Goal: Information Seeking & Learning: Learn about a topic

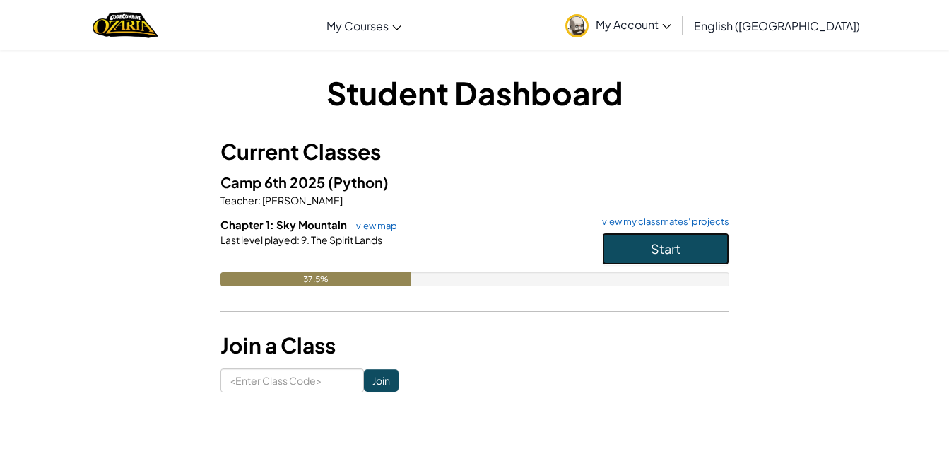
click at [626, 252] on button "Start" at bounding box center [665, 249] width 127 height 33
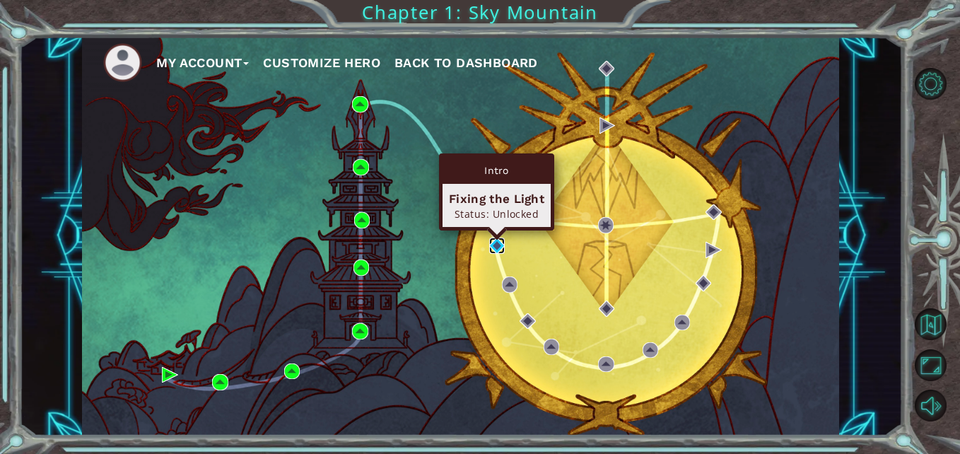
click at [498, 247] on img at bounding box center [497, 245] width 16 height 16
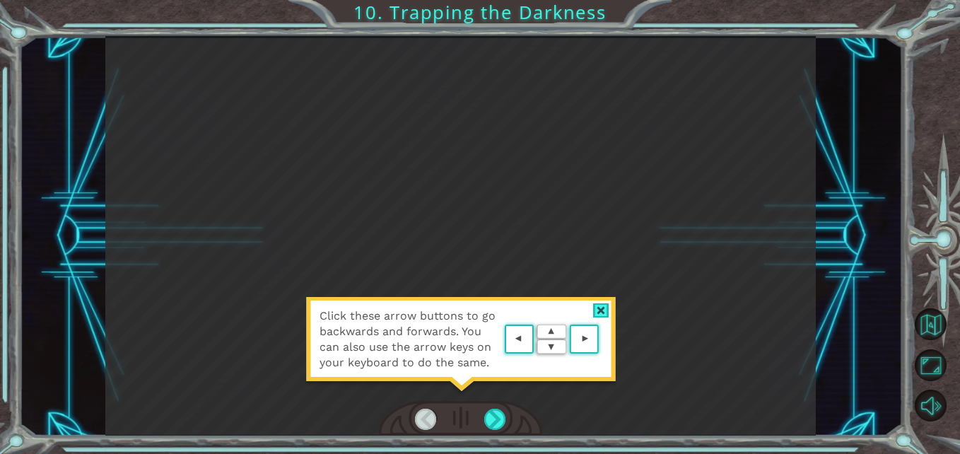
click at [606, 310] on div at bounding box center [601, 310] width 16 height 15
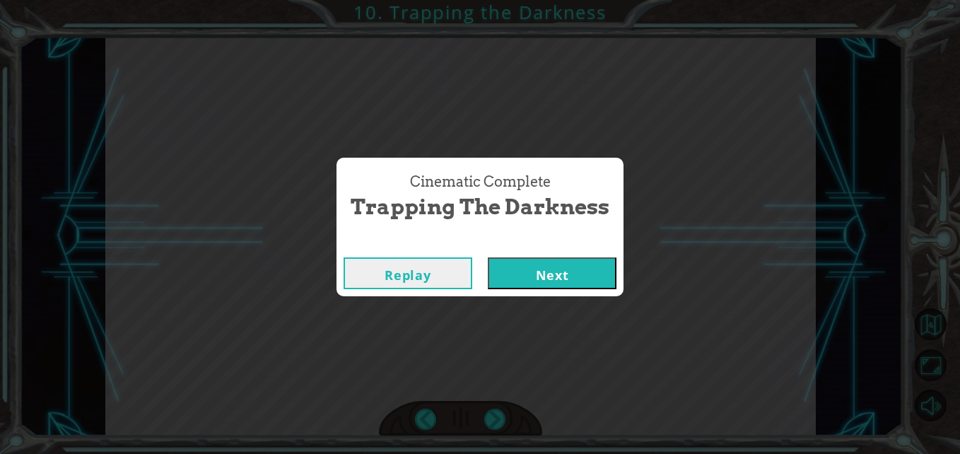
click at [567, 271] on button "Next" at bounding box center [552, 273] width 129 height 32
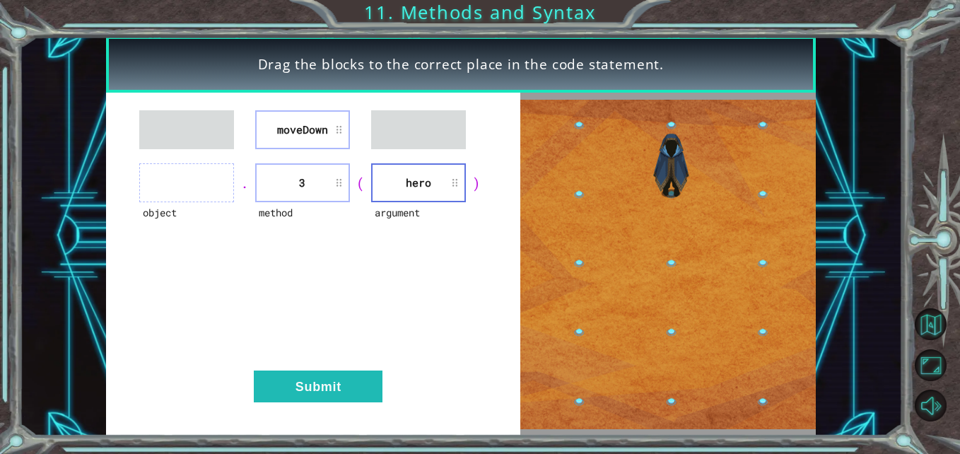
click at [465, 197] on li "hero" at bounding box center [418, 182] width 95 height 39
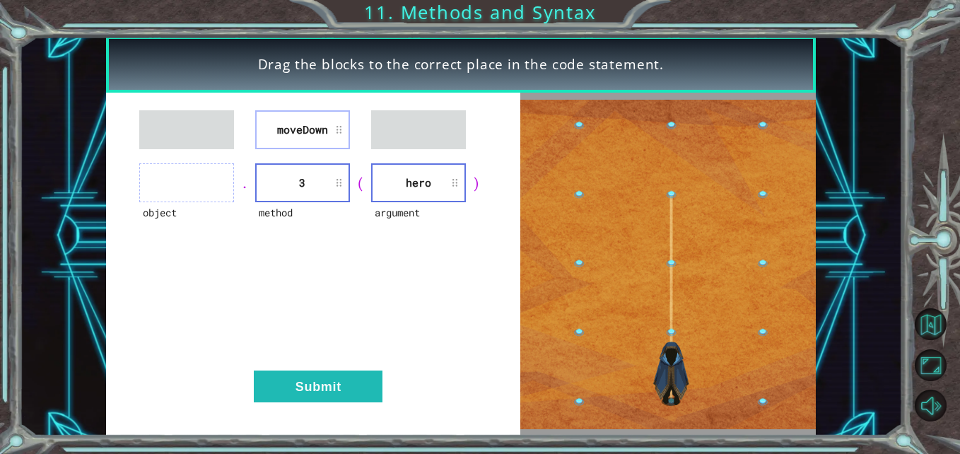
click at [465, 197] on li "hero" at bounding box center [418, 182] width 95 height 39
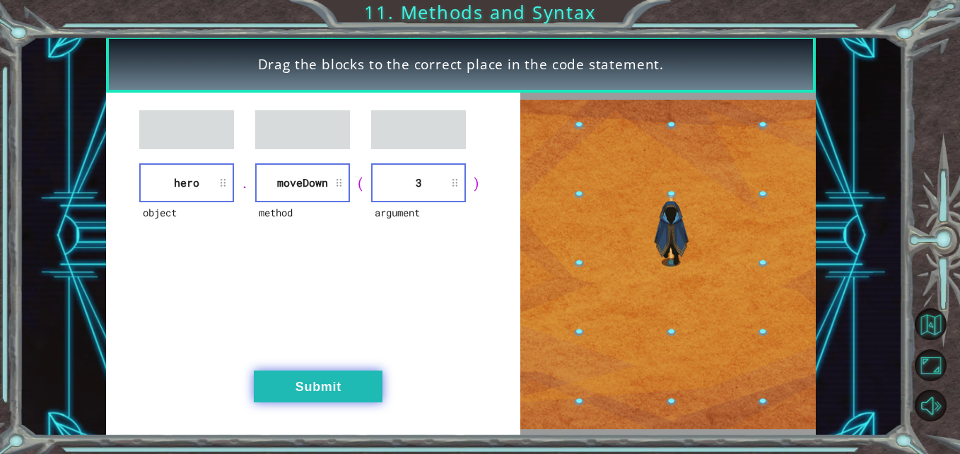
click at [357, 395] on button "Submit" at bounding box center [318, 386] width 129 height 32
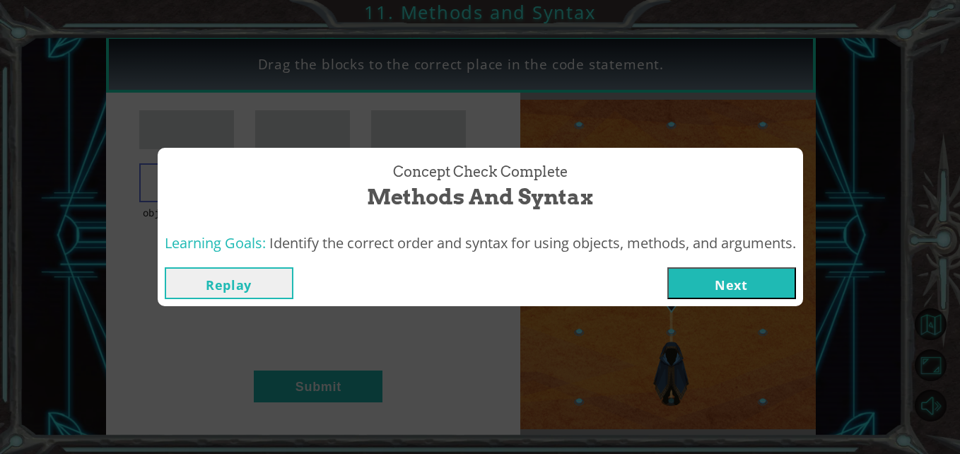
click at [770, 287] on button "Next" at bounding box center [731, 283] width 129 height 32
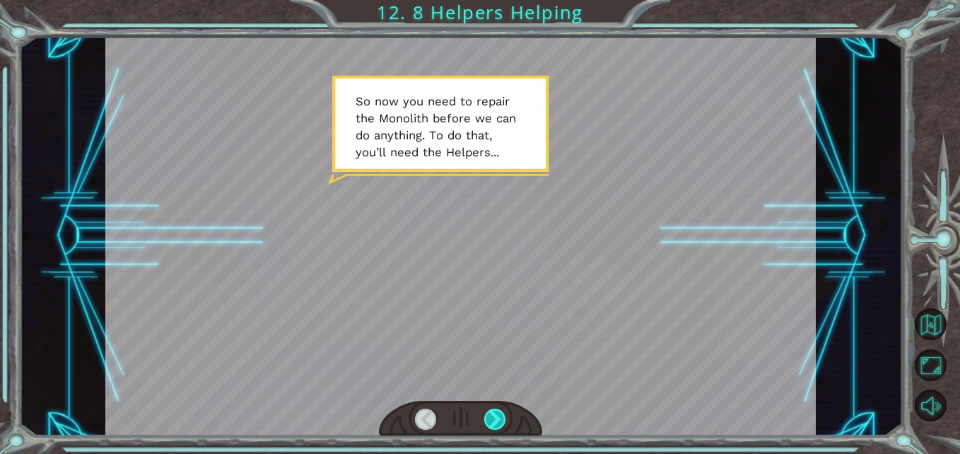
click at [499, 424] on div at bounding box center [495, 420] width 22 height 22
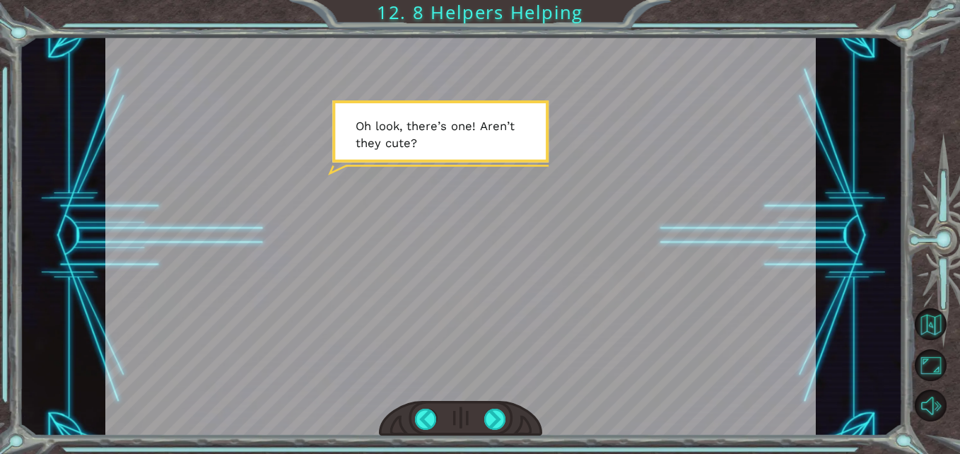
click at [409, 142] on div at bounding box center [460, 235] width 710 height 399
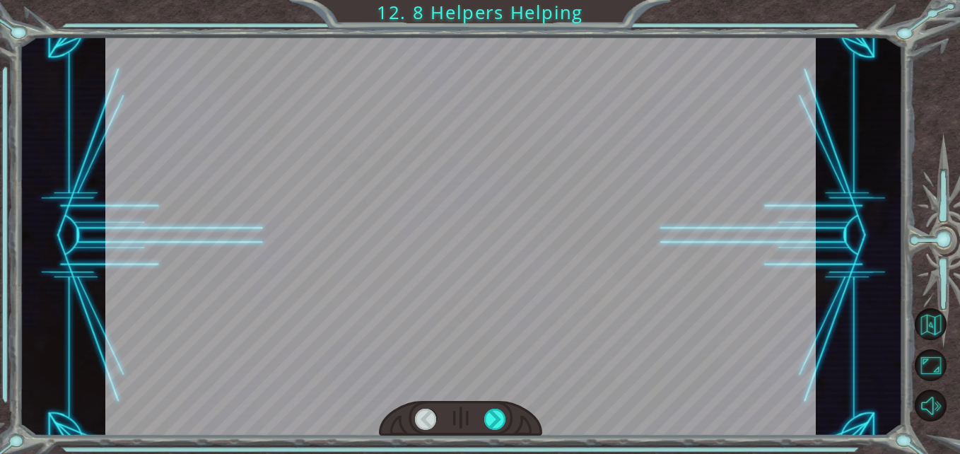
scroll to position [0, 286]
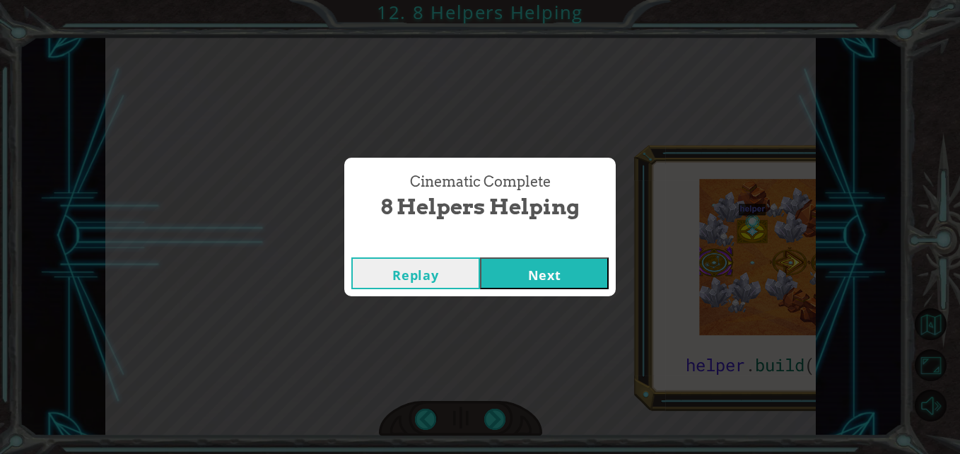
click at [546, 276] on button "Next" at bounding box center [544, 273] width 129 height 32
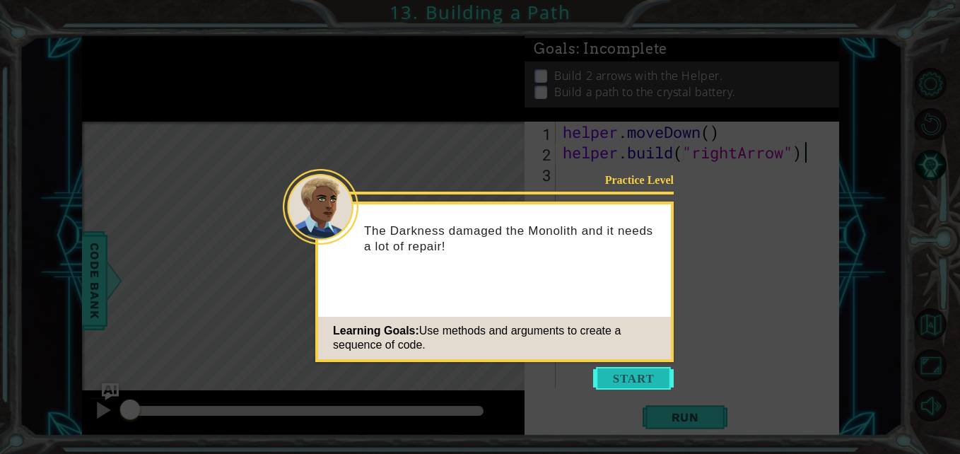
click at [614, 376] on button "Start" at bounding box center [633, 378] width 81 height 23
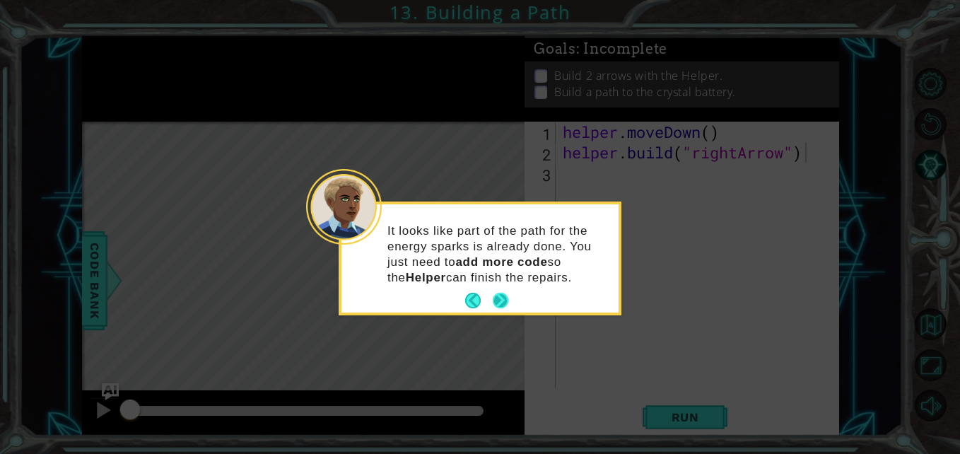
click at [496, 300] on button "Next" at bounding box center [500, 300] width 18 height 18
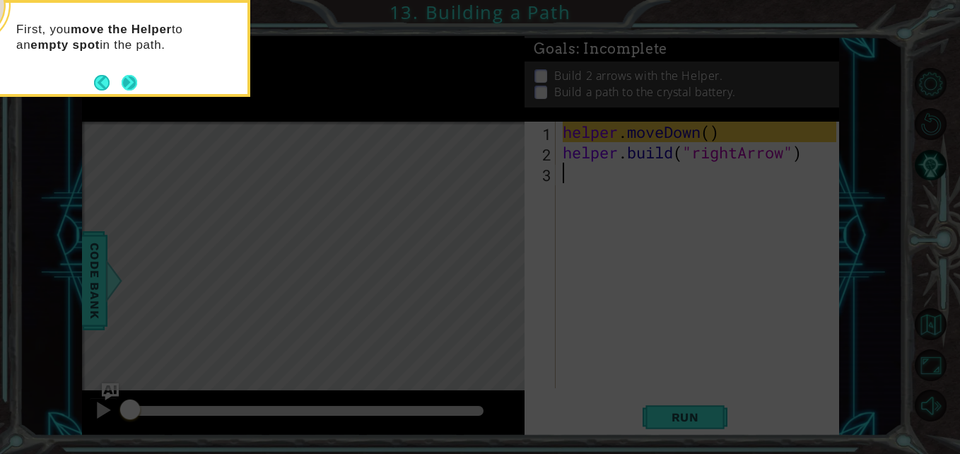
click at [129, 86] on button "Next" at bounding box center [130, 83] width 16 height 16
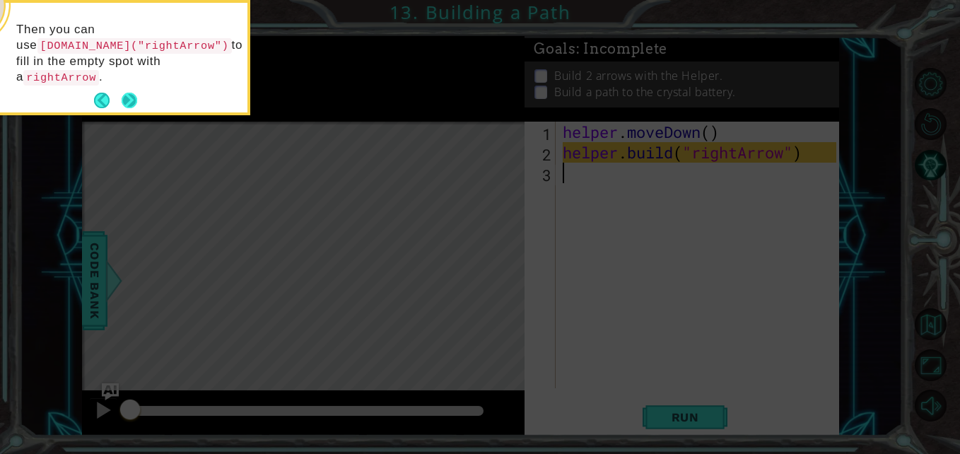
click at [132, 93] on button "Next" at bounding box center [130, 101] width 16 height 16
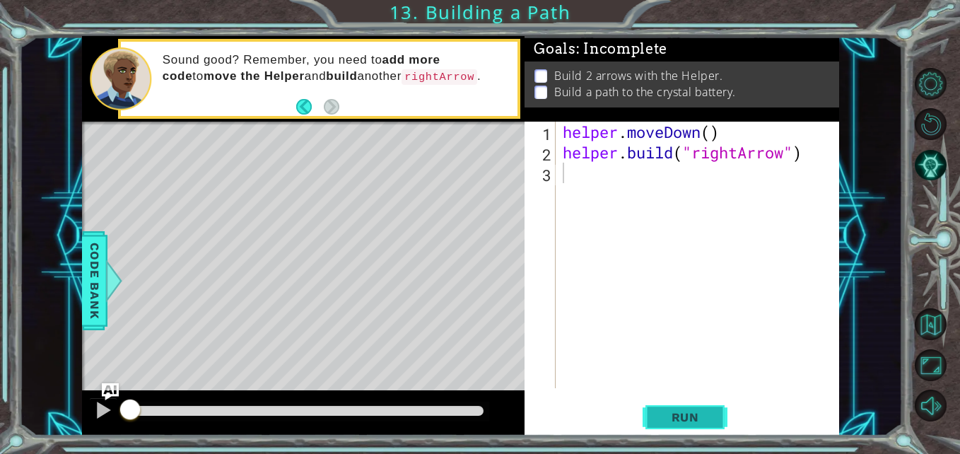
click at [668, 418] on span "Run" at bounding box center [685, 417] width 56 height 14
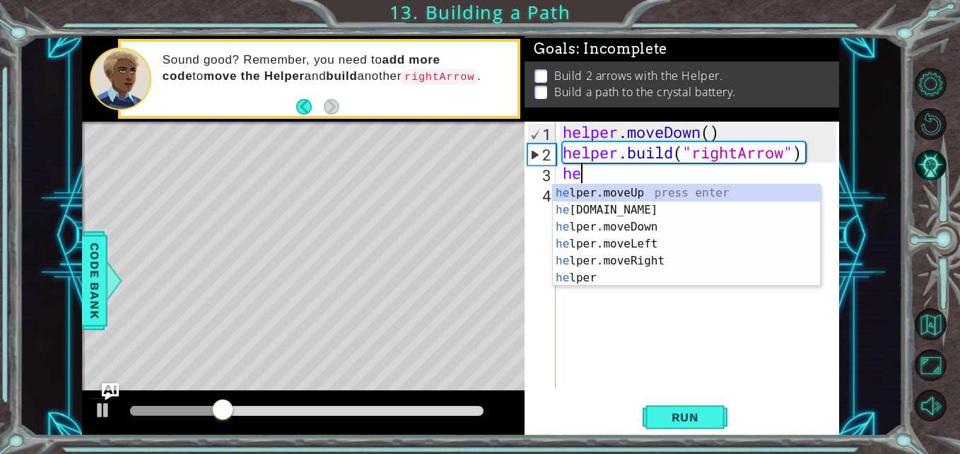
scroll to position [0, 1]
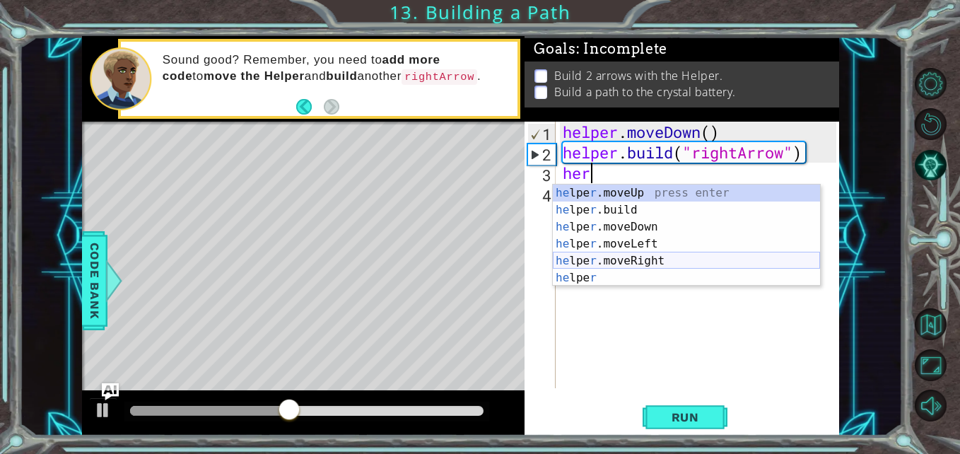
click at [603, 259] on div "he lpe r .moveUp press enter he lpe r .build press enter he lpe r .moveDown pre…" at bounding box center [686, 252] width 267 height 136
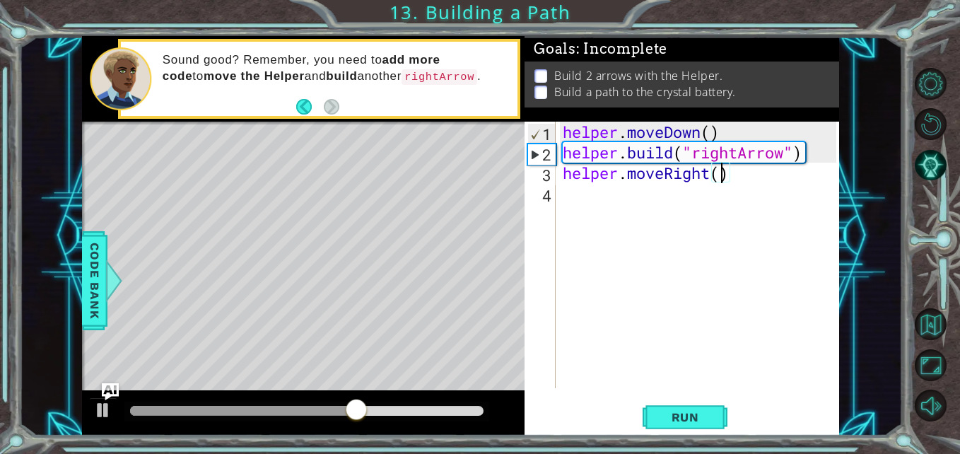
scroll to position [0, 7]
click at [664, 423] on span "Run" at bounding box center [685, 417] width 56 height 14
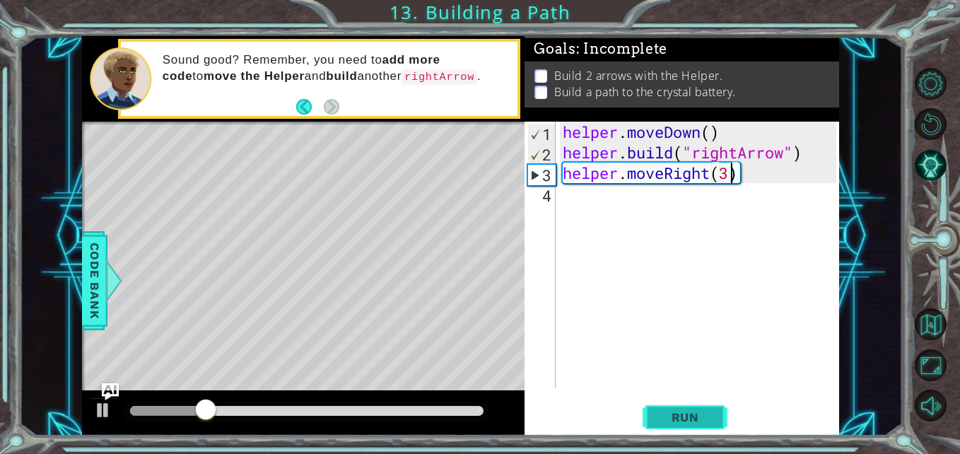
type textarea "helper.moveRight(3)"
click at [690, 419] on span "Run" at bounding box center [685, 417] width 56 height 14
click at [610, 200] on div "helper . moveDown ( ) helper . build ( "rightArrow" ) helper . moveRight ( 3 )" at bounding box center [701, 275] width 283 height 307
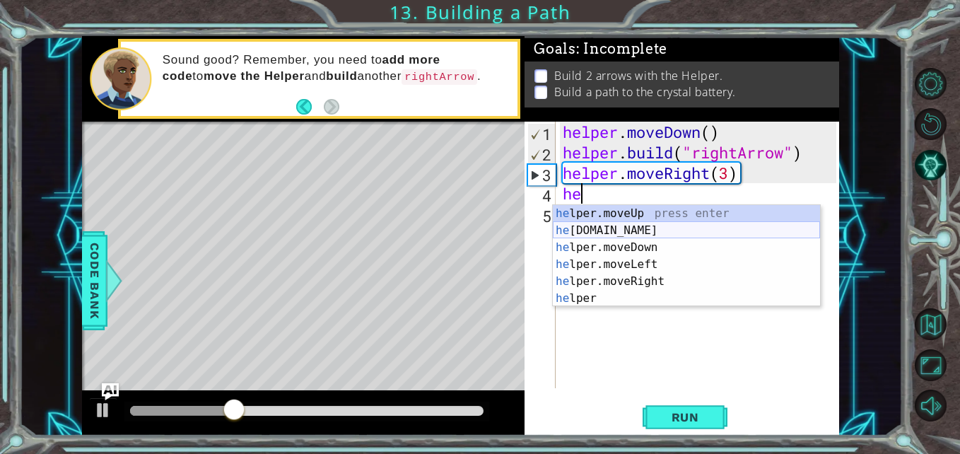
click at [630, 235] on div "he lper.moveUp press enter he [DOMAIN_NAME] press enter he lper.moveDown press …" at bounding box center [686, 273] width 267 height 136
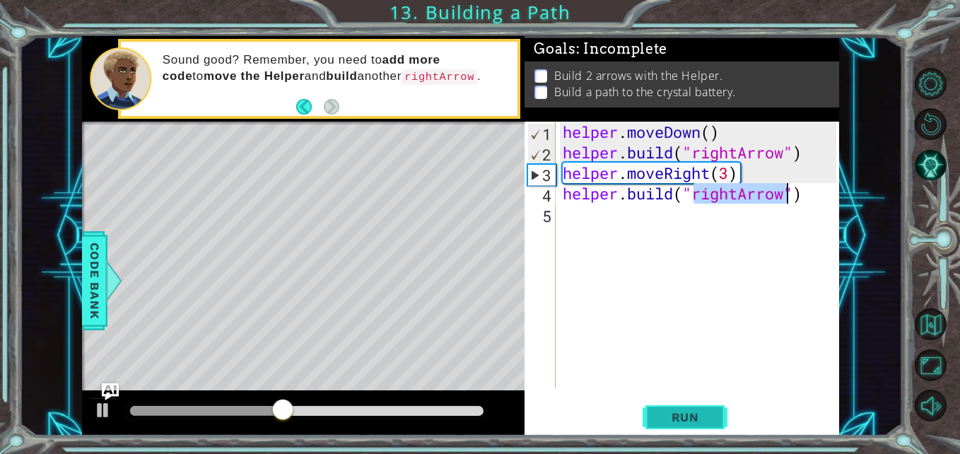
type textarea "[DOMAIN_NAME]("rightArrow")"
click at [691, 418] on span "Run" at bounding box center [685, 417] width 56 height 14
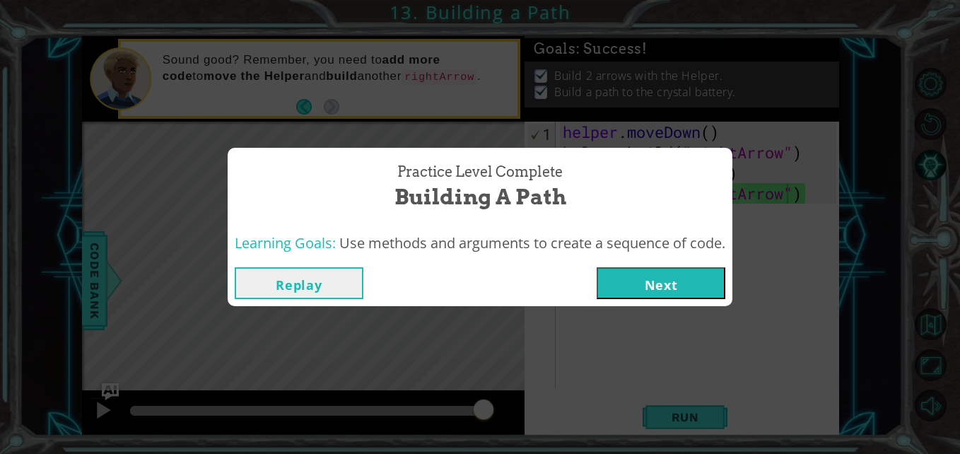
click at [637, 277] on button "Next" at bounding box center [661, 283] width 129 height 32
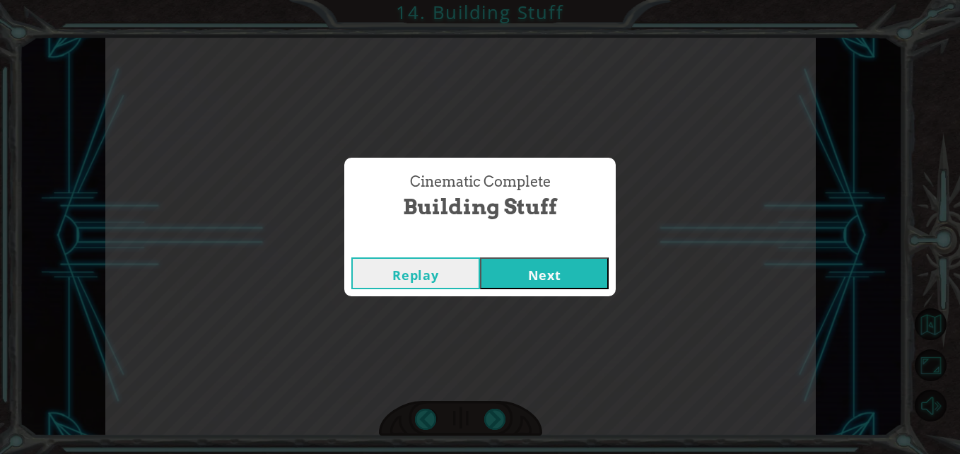
scroll to position [0, 290]
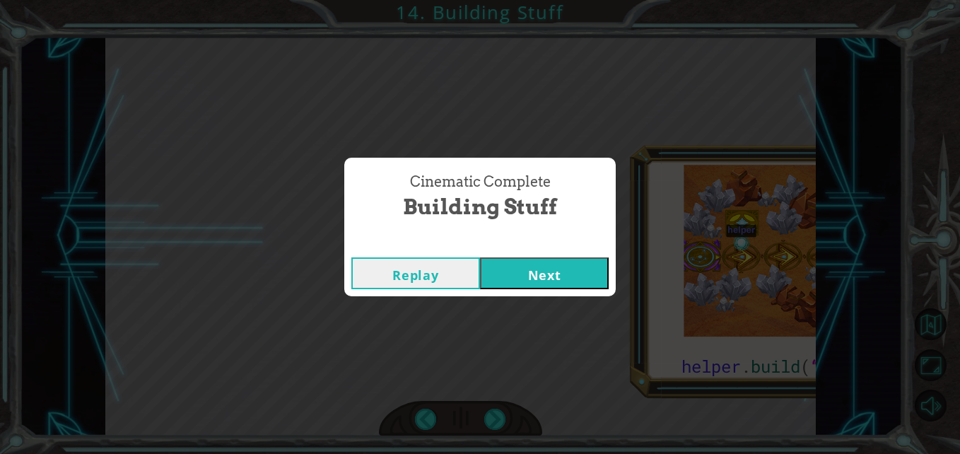
click at [519, 259] on button "Next" at bounding box center [544, 273] width 129 height 32
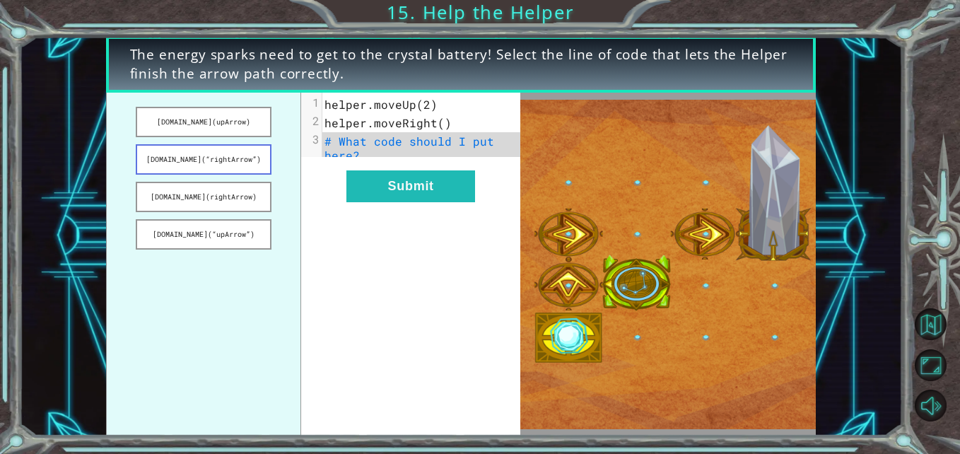
click at [198, 163] on button "[DOMAIN_NAME](“rightArrow”)" at bounding box center [204, 159] width 136 height 30
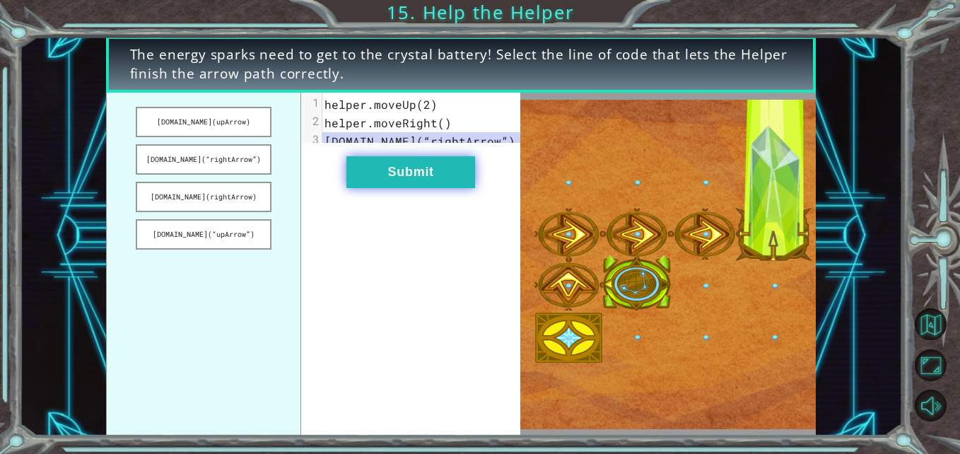
click at [404, 188] on button "Submit" at bounding box center [410, 172] width 129 height 32
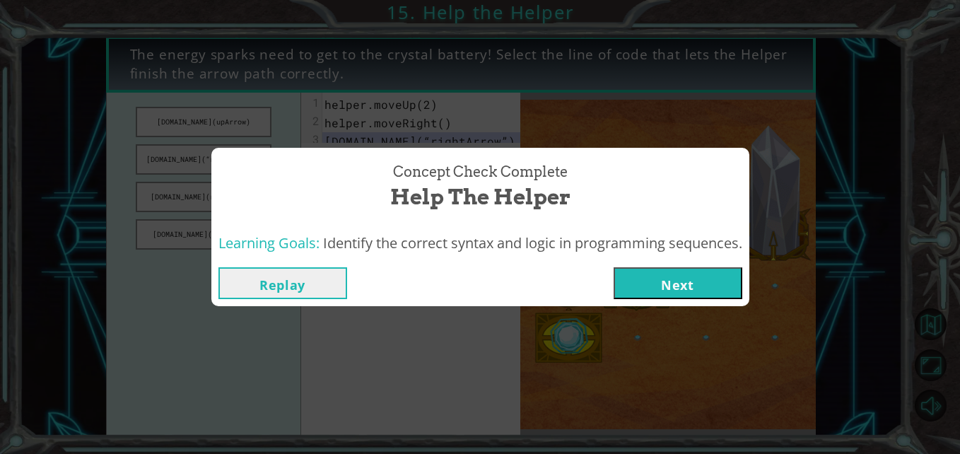
click at [662, 285] on button "Next" at bounding box center [678, 283] width 129 height 32
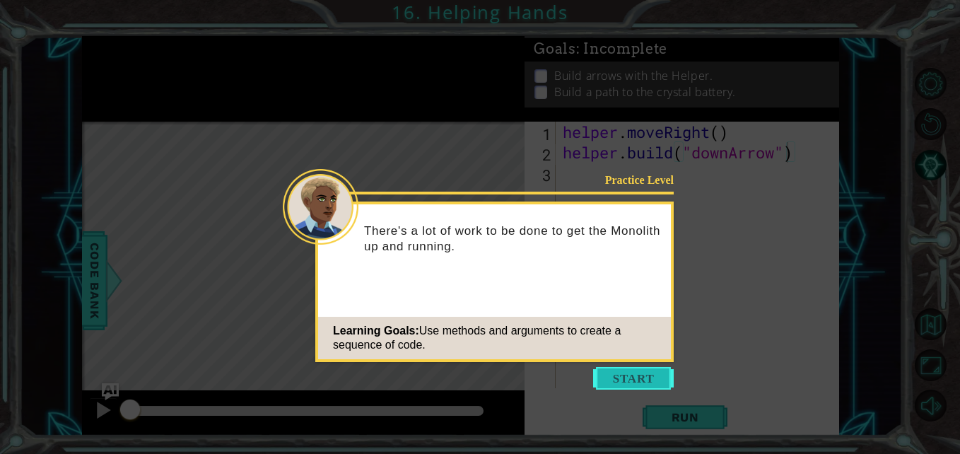
click at [621, 379] on button "Start" at bounding box center [633, 378] width 81 height 23
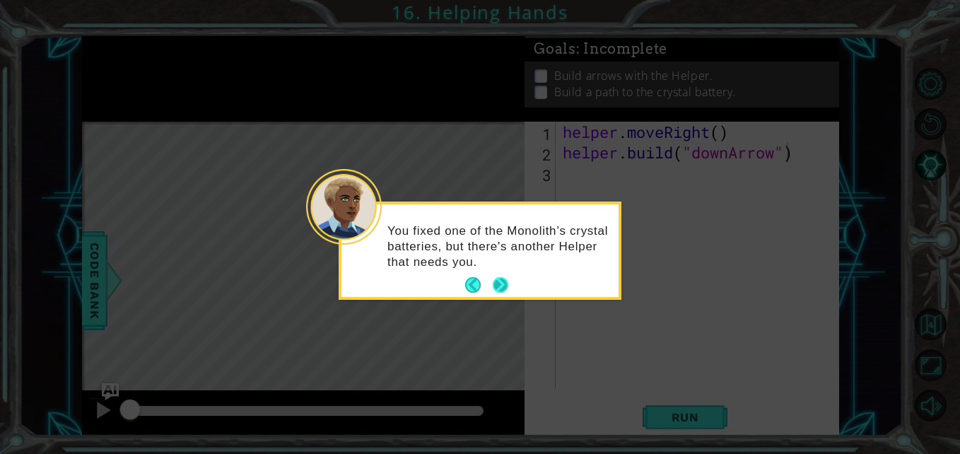
click at [501, 288] on button "Next" at bounding box center [501, 285] width 16 height 16
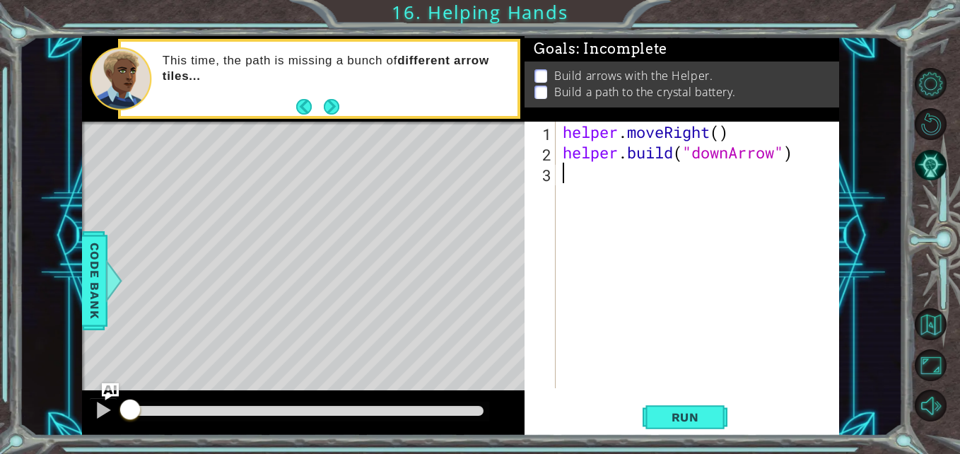
click at [568, 199] on div "helper . moveRight ( ) helper . build ( "downArrow" )" at bounding box center [701, 275] width 283 height 307
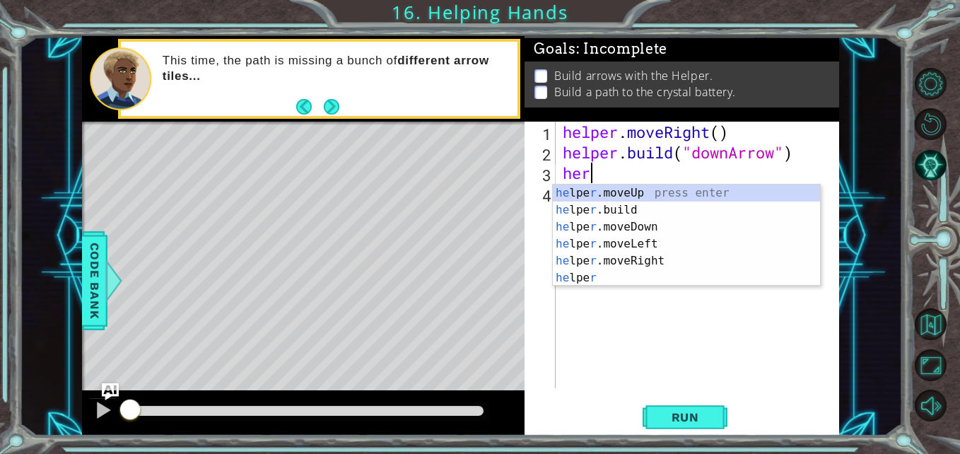
scroll to position [0, 1]
click at [594, 230] on div "he lpe r .moveUp press enter he lpe r .build press enter he lpe r .moveDown pre…" at bounding box center [686, 252] width 267 height 136
type textarea "helper.moveDown(1)"
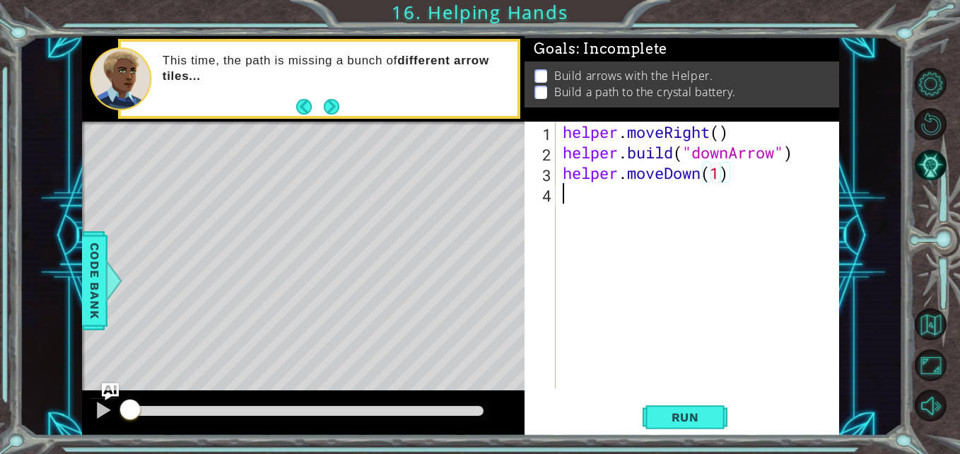
click at [580, 202] on div "helper . moveRight ( ) helper . build ( "downArrow" ) helper . moveDown ( 1 )" at bounding box center [701, 275] width 283 height 307
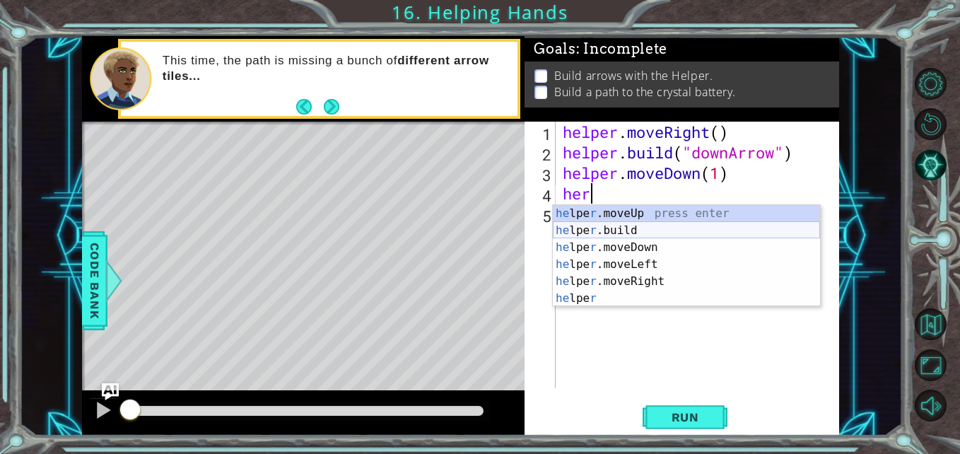
click at [584, 232] on div "he lpe r .moveUp press enter he lpe r .build press enter he lpe r .moveDown pre…" at bounding box center [686, 273] width 267 height 136
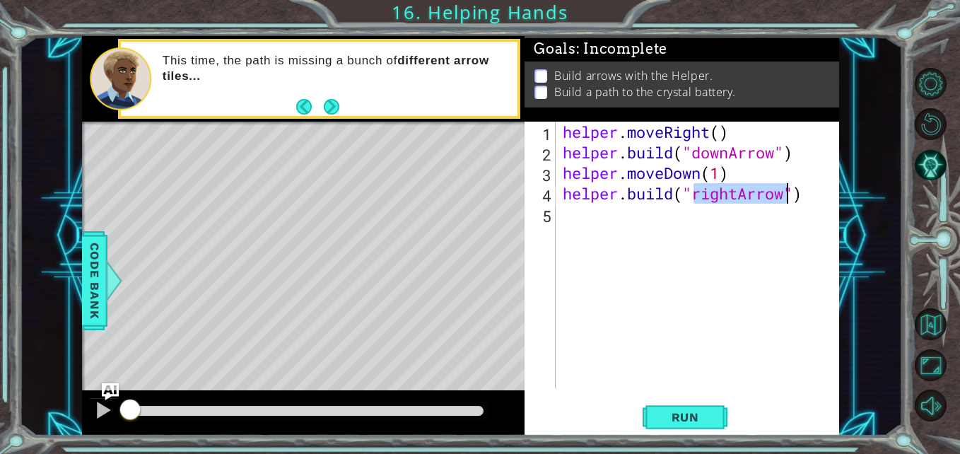
type textarea "[DOMAIN_NAME]("rightArrow")"
click at [609, 221] on div "helper . moveRight ( ) helper . build ( "downArrow" ) helper . moveDown ( 1 ) h…" at bounding box center [701, 275] width 283 height 307
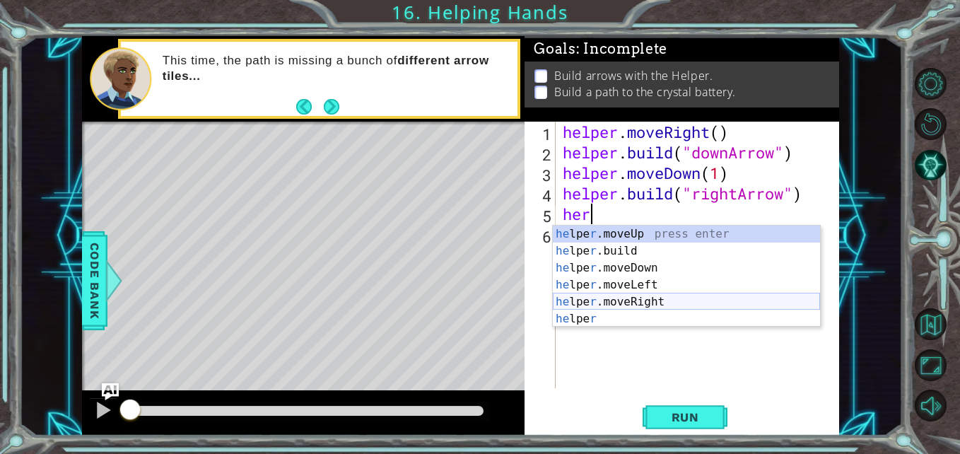
click at [630, 299] on div "he lpe r .moveUp press enter he lpe r .build press enter he lpe r .moveDown pre…" at bounding box center [686, 293] width 267 height 136
type textarea "helper.moveRight(1)"
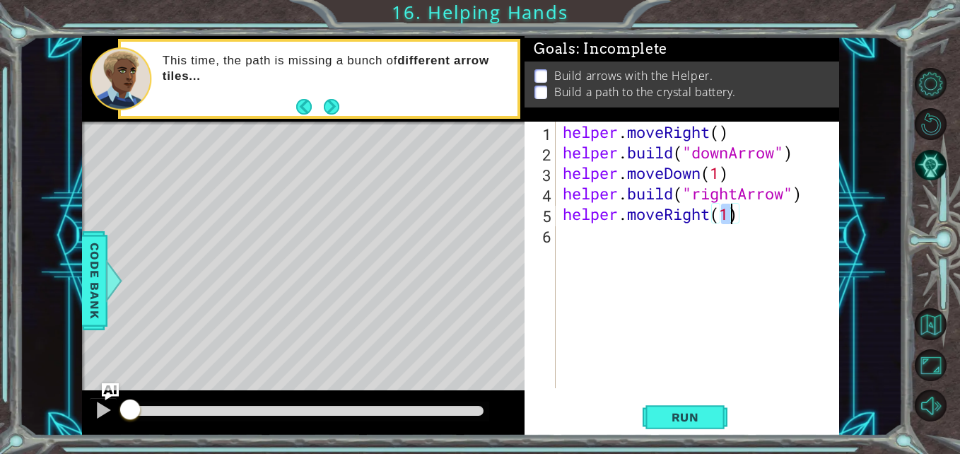
click at [587, 245] on div "helper . moveRight ( ) helper . build ( "downArrow" ) helper . moveDown ( 1 ) h…" at bounding box center [701, 275] width 283 height 307
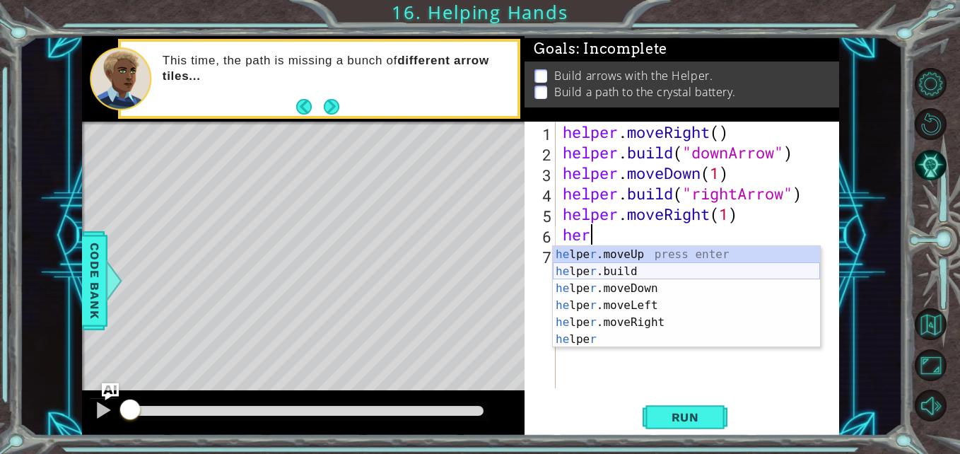
click at [614, 274] on div "he lpe r .moveUp press enter he lpe r .build press enter he lpe r .moveDown pre…" at bounding box center [686, 314] width 267 height 136
type textarea "[DOMAIN_NAME]("rightArrow")"
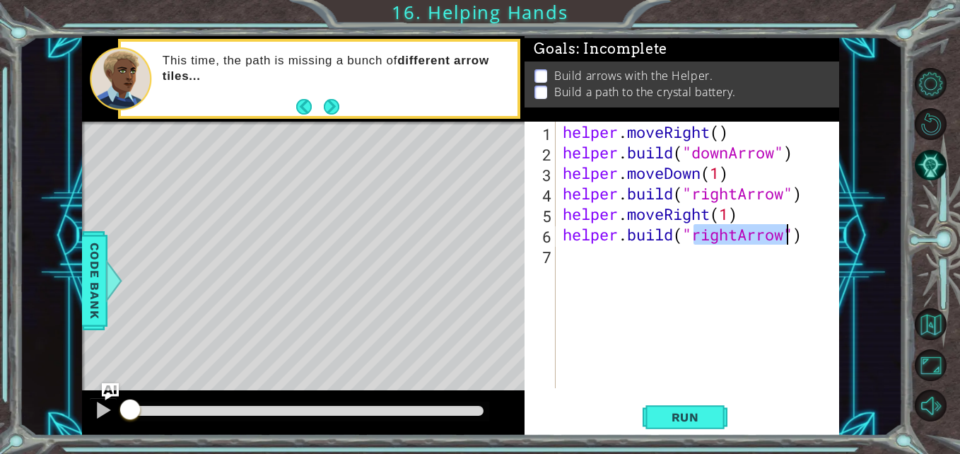
click at [568, 254] on div "helper . moveRight ( ) helper . build ( "downArrow" ) helper . moveDown ( 1 ) h…" at bounding box center [701, 275] width 283 height 307
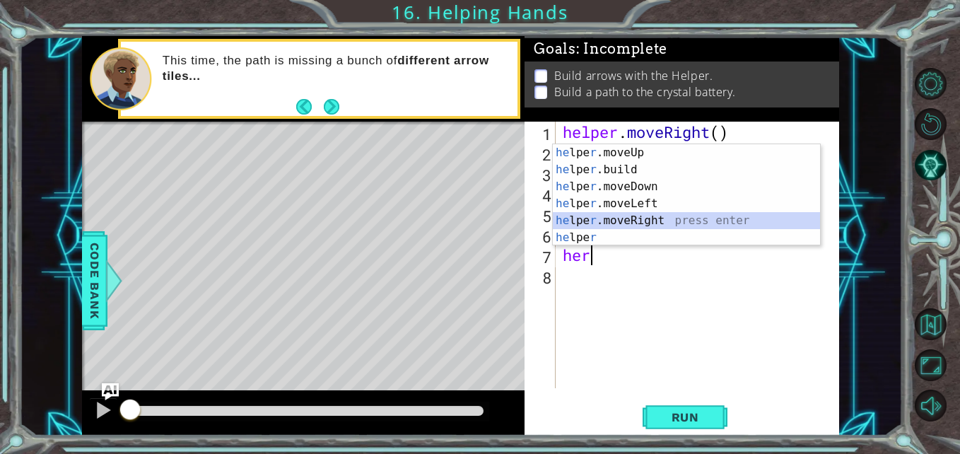
click at [594, 221] on div "he lpe r .moveUp press enter he lpe r .build press enter he lpe r .moveDown pre…" at bounding box center [686, 212] width 267 height 136
type textarea "helper.moveRight(1)"
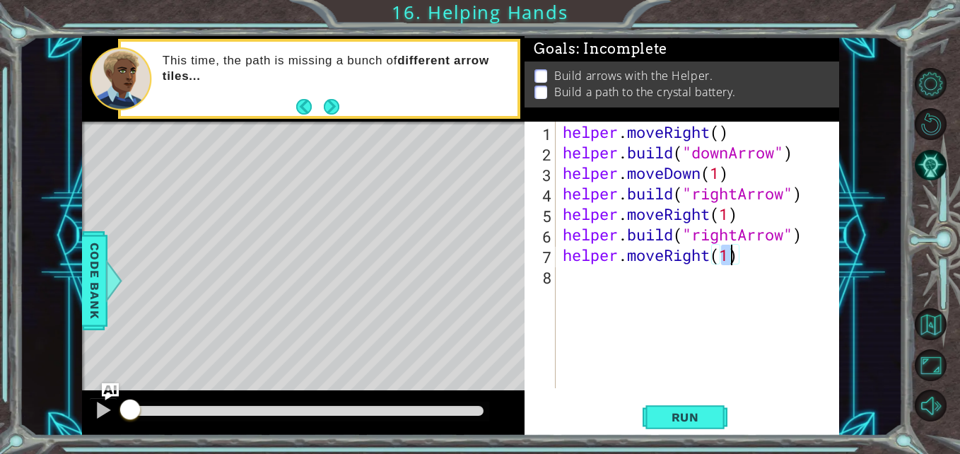
click at [575, 264] on div "helper . moveRight ( ) helper . build ( "downArrow" ) helper . moveDown ( 1 ) h…" at bounding box center [701, 275] width 283 height 307
click at [573, 271] on div "helper . moveRight ( ) helper . build ( "downArrow" ) helper . moveDown ( 1 ) h…" at bounding box center [701, 275] width 283 height 307
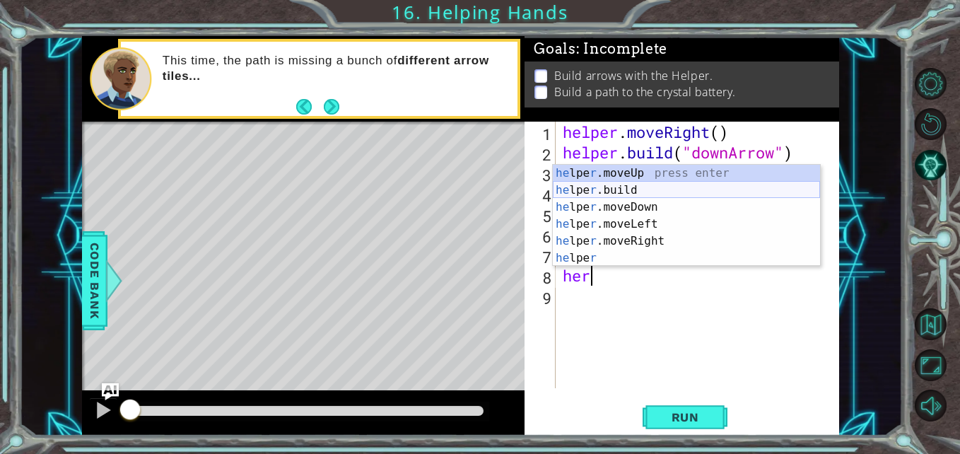
click at [649, 193] on div "he lpe r .moveUp press enter he lpe r .build press enter he lpe r .moveDown pre…" at bounding box center [686, 233] width 267 height 136
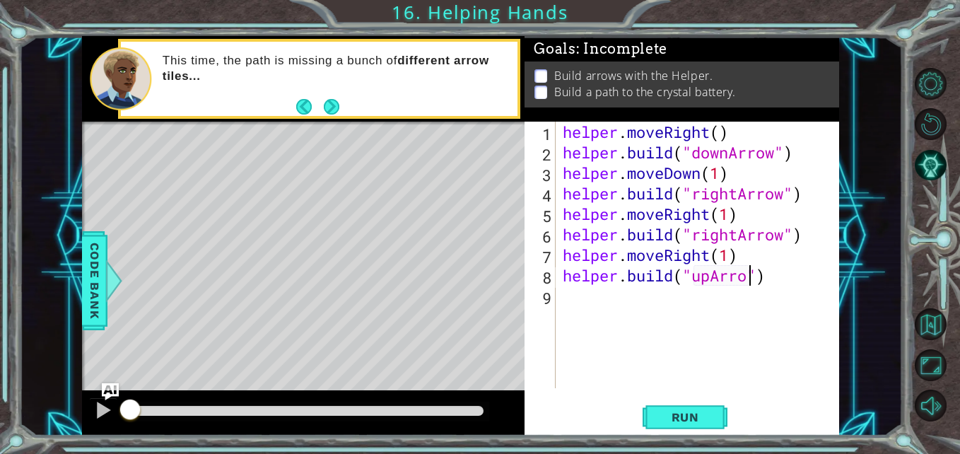
scroll to position [0, 9]
type textarea "[DOMAIN_NAME]("upArrow")"
click at [697, 413] on span "Run" at bounding box center [685, 417] width 56 height 14
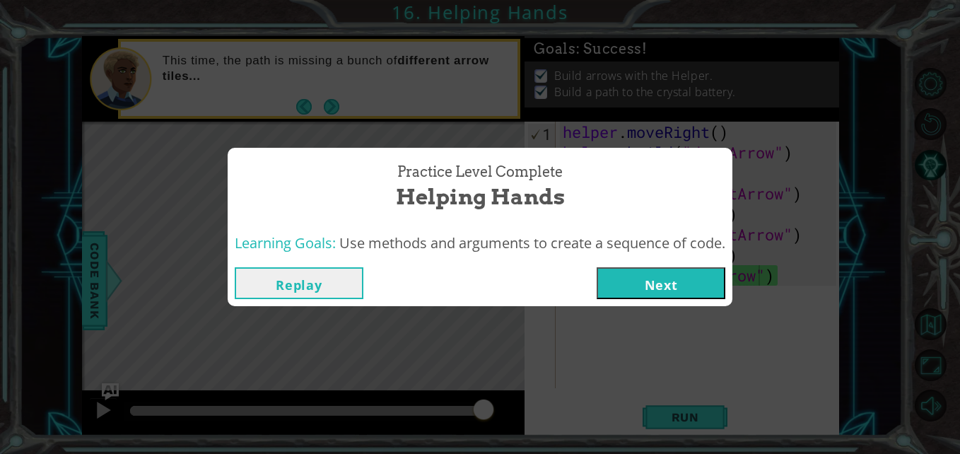
click at [675, 288] on button "Next" at bounding box center [661, 283] width 129 height 32
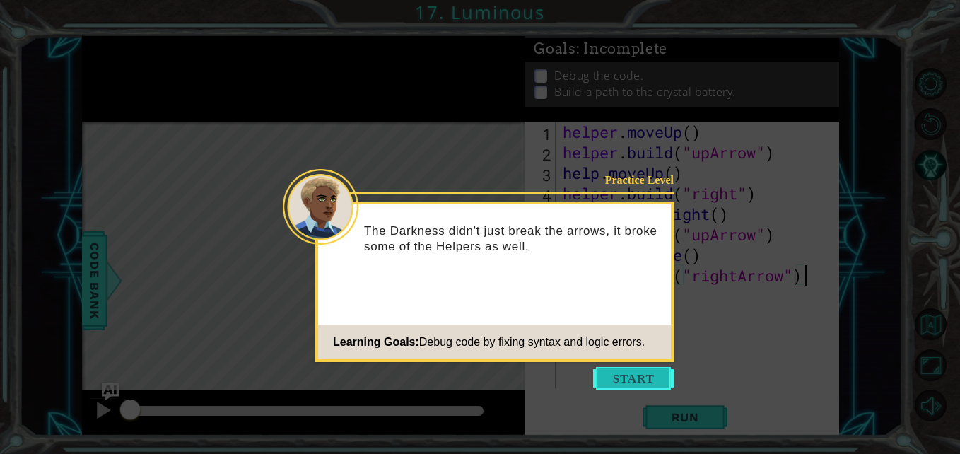
click at [619, 372] on button "Start" at bounding box center [633, 378] width 81 height 23
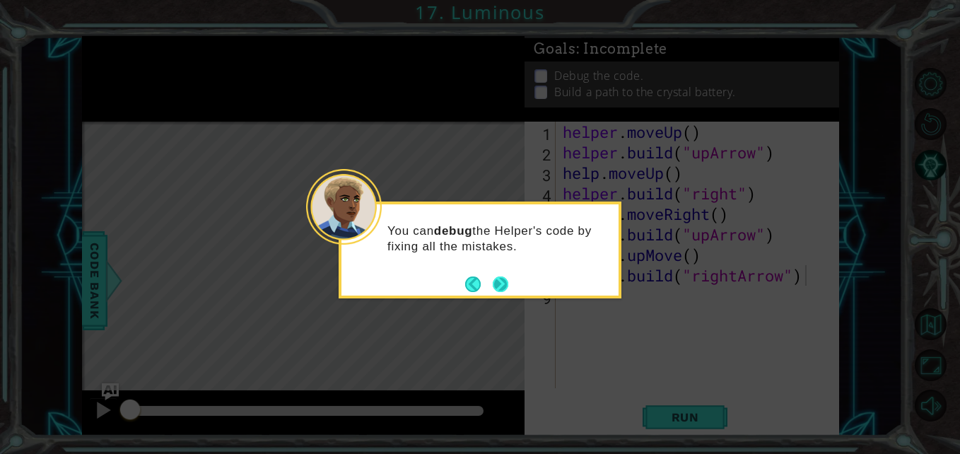
click at [498, 290] on button "Next" at bounding box center [500, 284] width 17 height 17
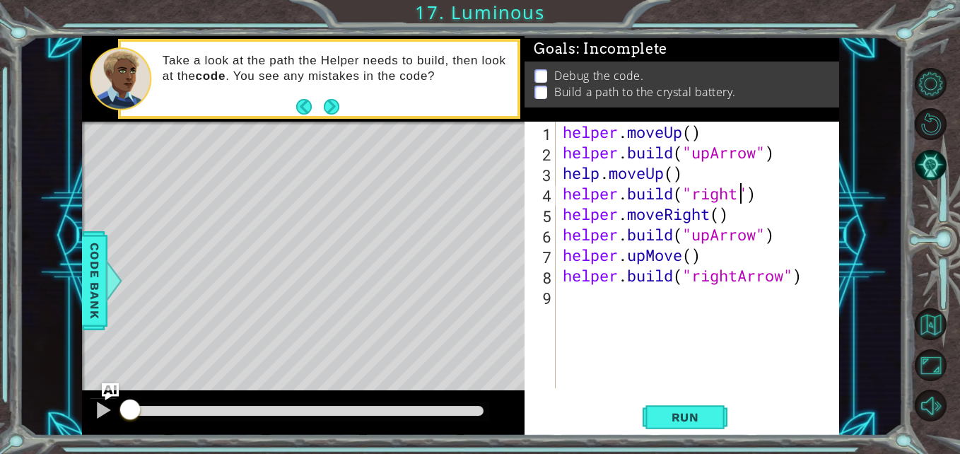
click at [739, 194] on div "helper . moveUp ( ) helper . build ( "upArrow" ) help . moveUp ( ) helper . bui…" at bounding box center [701, 275] width 283 height 307
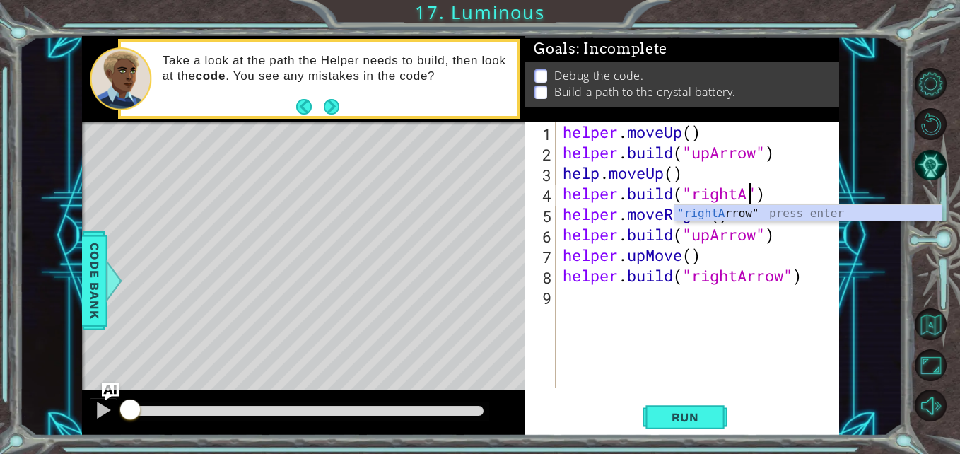
scroll to position [0, 8]
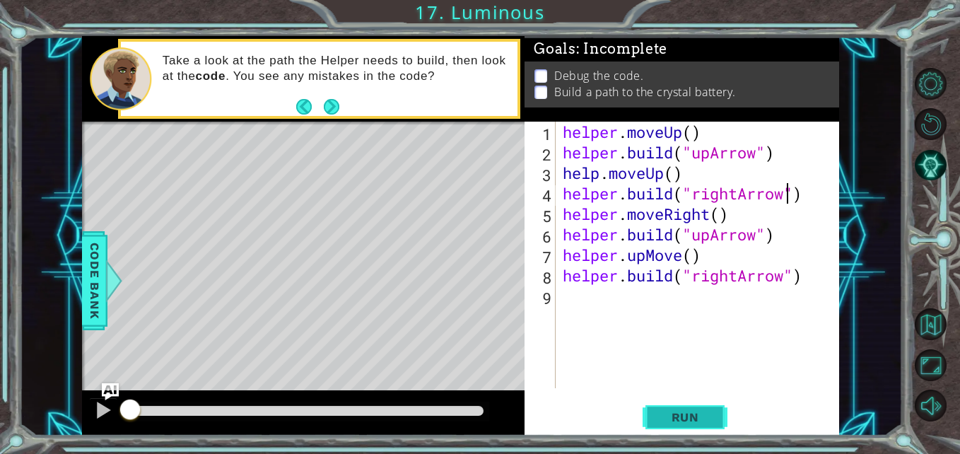
click at [691, 414] on span "Run" at bounding box center [685, 417] width 56 height 14
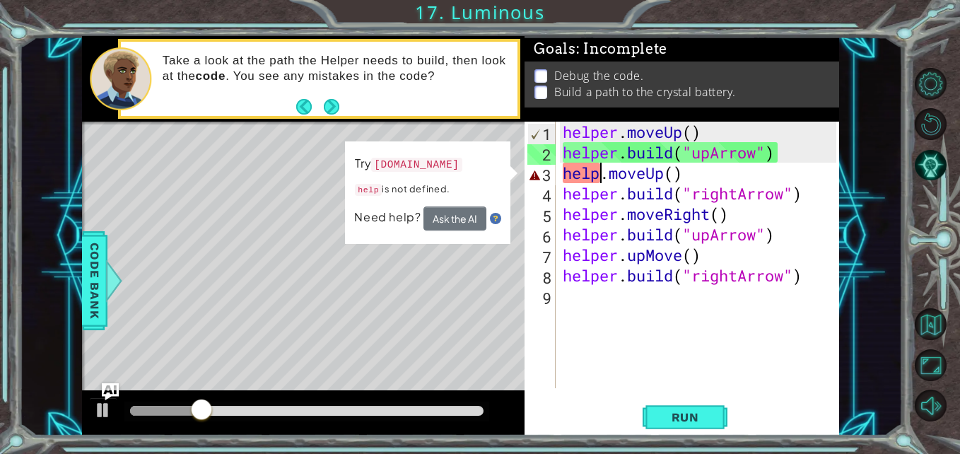
click at [602, 180] on div "helper . moveUp ( ) helper . build ( "upArrow" ) help . moveUp ( ) helper . bui…" at bounding box center [701, 275] width 283 height 307
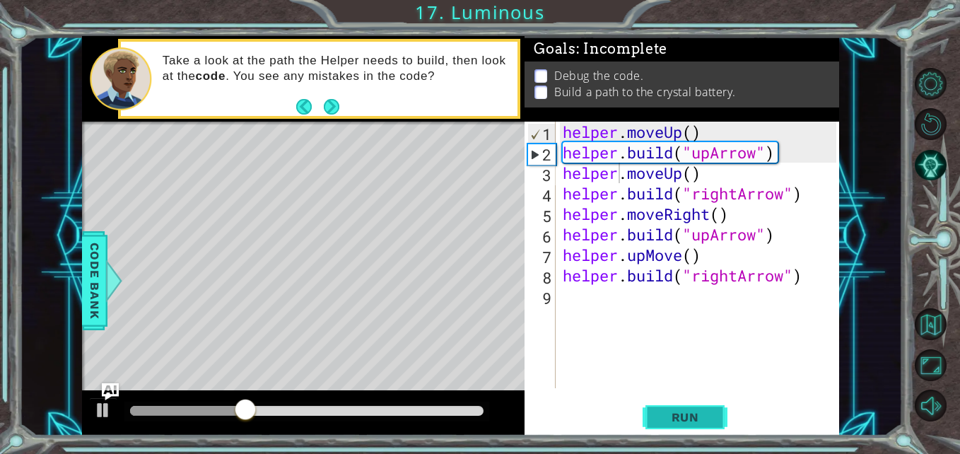
click at [677, 407] on button "Run" at bounding box center [684, 416] width 85 height 31
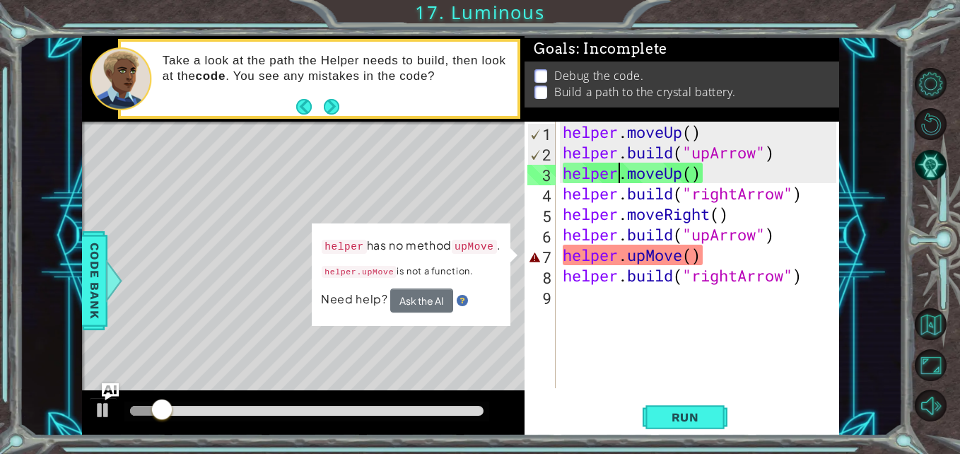
click at [618, 261] on div "helper . moveUp ( ) helper . build ( "upArrow" ) helper . moveUp ( ) helper . b…" at bounding box center [701, 275] width 283 height 307
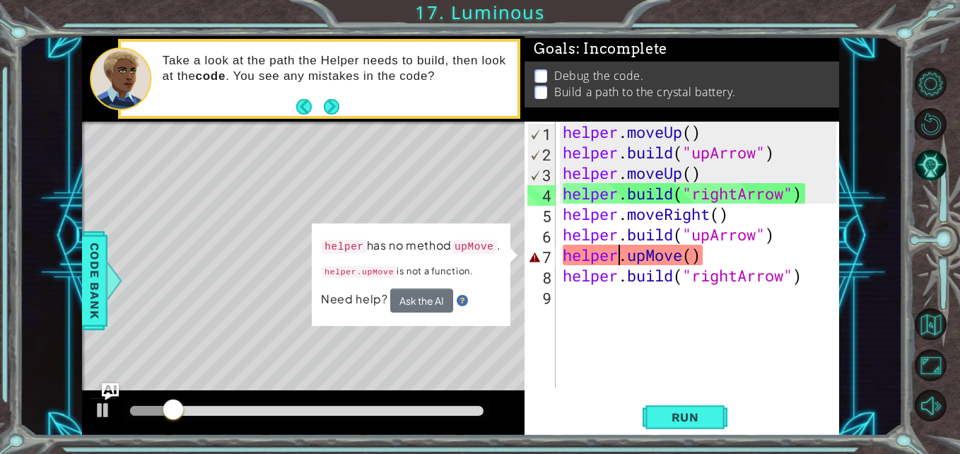
click at [621, 262] on div "helper . moveUp ( ) helper . build ( "upArrow" ) helper . moveUp ( ) helper . b…" at bounding box center [701, 275] width 283 height 307
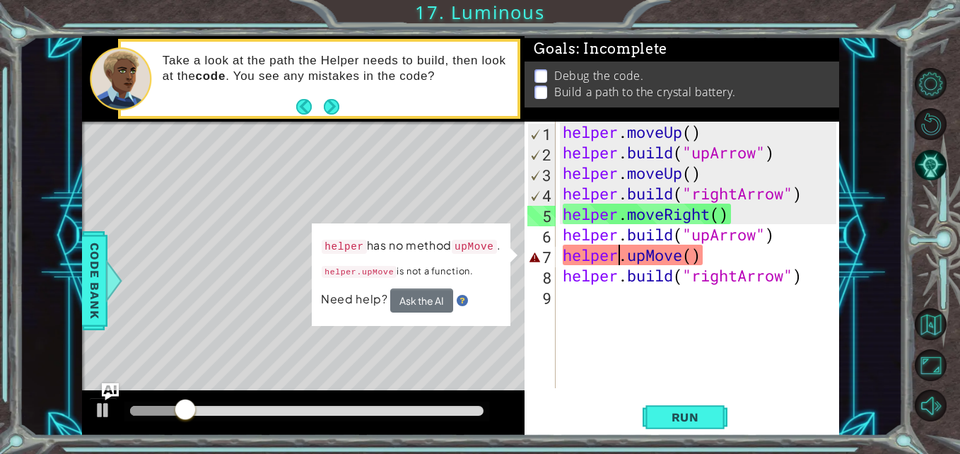
click at [623, 256] on div "helper . moveUp ( ) helper . build ( "upArrow" ) helper . moveUp ( ) helper . b…" at bounding box center [701, 275] width 283 height 307
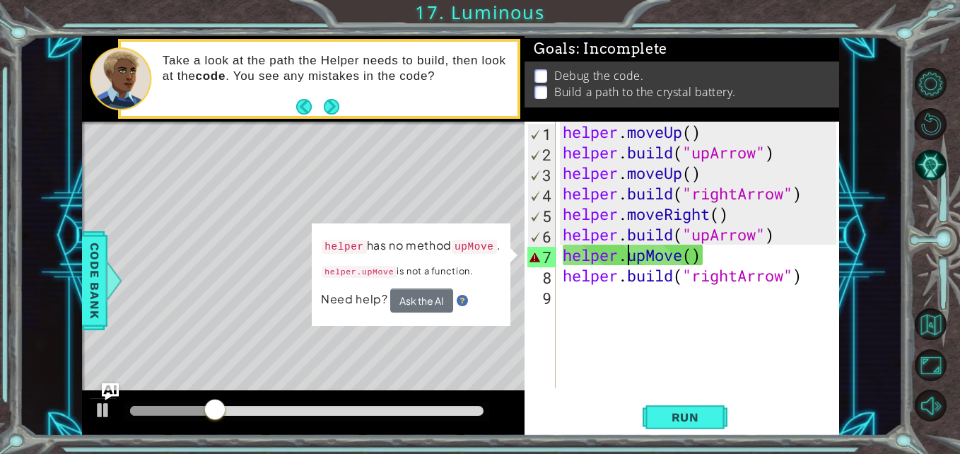
click at [624, 258] on div "helper . moveUp ( ) helper . build ( "upArrow" ) helper . moveUp ( ) helper . b…" at bounding box center [701, 275] width 283 height 307
click at [620, 259] on div "helper . moveUp ( ) helper . build ( "upArrow" ) helper . moveUp ( ) helper . b…" at bounding box center [701, 275] width 283 height 307
click at [621, 258] on div "helper . moveUp ( ) helper . build ( "upArrow" ) helper . moveUp ( ) helper . b…" at bounding box center [701, 275] width 283 height 307
click at [686, 261] on div "helper . moveUp ( ) helper . build ( "upArrow" ) helper . moveUp ( ) helper . b…" at bounding box center [701, 275] width 283 height 307
click at [107, 416] on div at bounding box center [103, 410] width 18 height 18
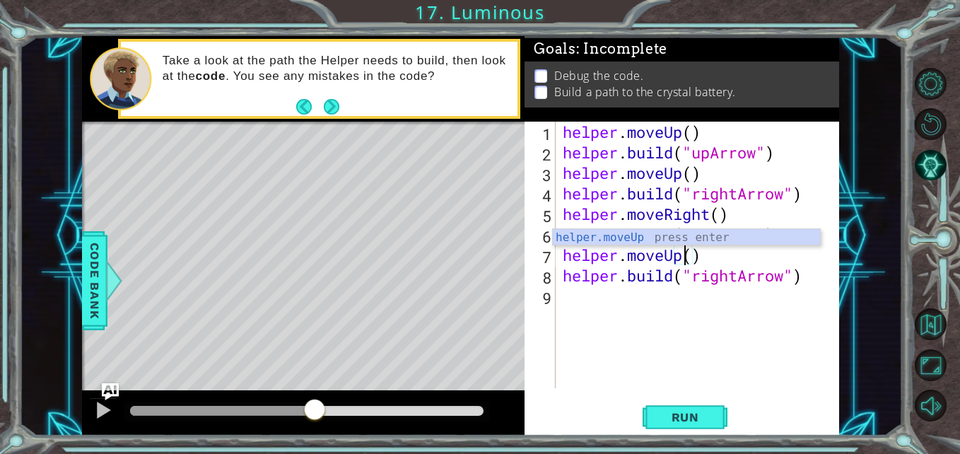
scroll to position [0, 6]
type textarea "helper.moveUp()"
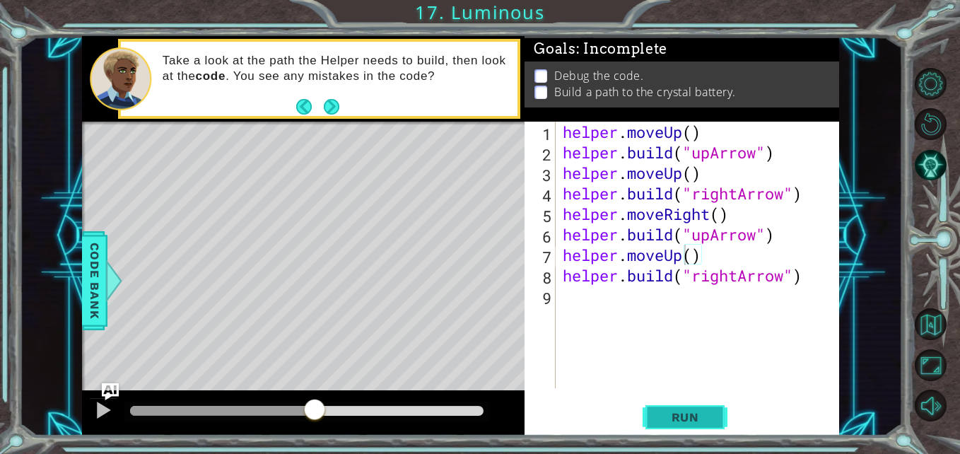
click at [683, 425] on button "Run" at bounding box center [684, 416] width 85 height 31
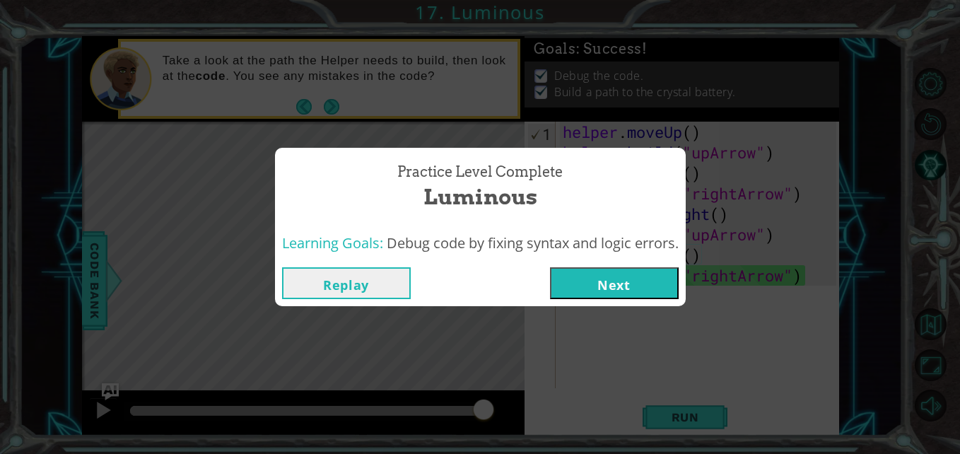
click at [671, 291] on button "Next" at bounding box center [614, 283] width 129 height 32
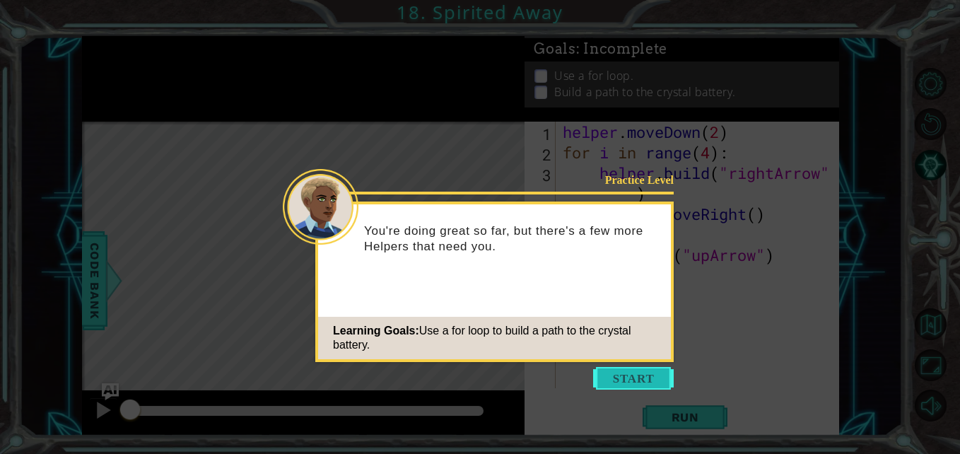
click at [648, 384] on button "Start" at bounding box center [633, 378] width 81 height 23
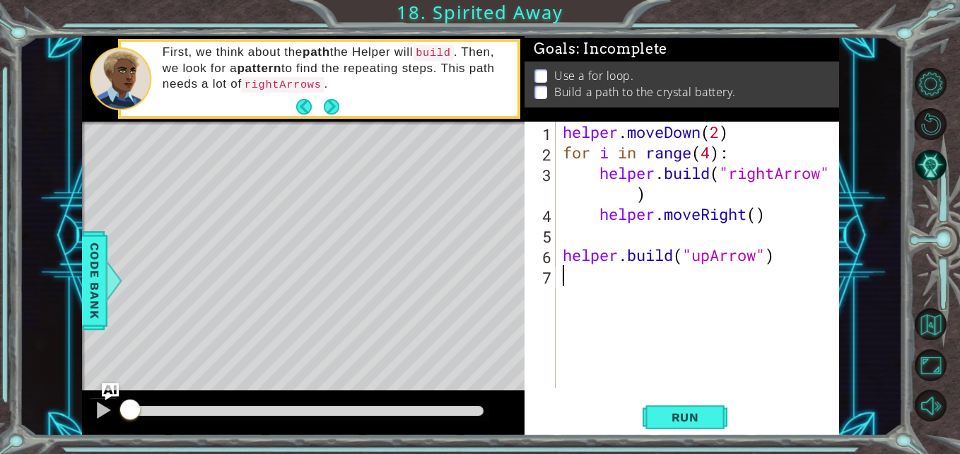
click at [631, 202] on div "helper . moveDown ( 2 ) for i in range ( 4 ) : helper . build ( "rightArrow" ) …" at bounding box center [701, 275] width 283 height 307
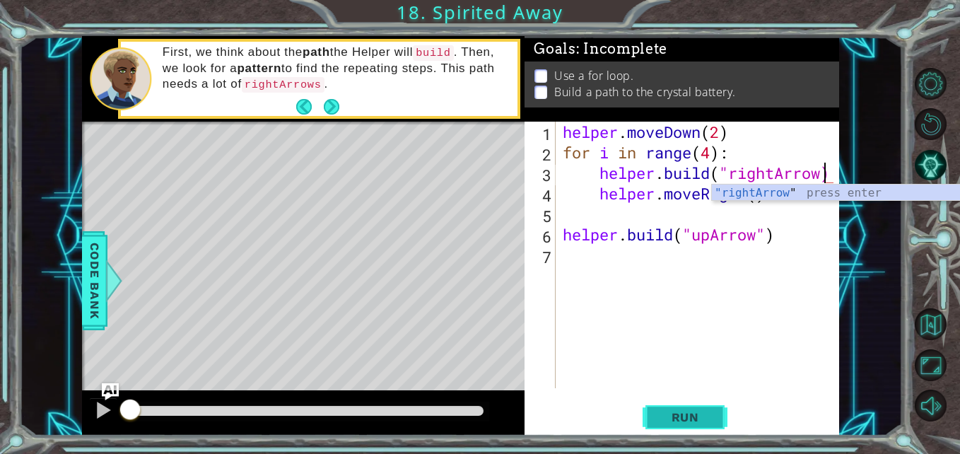
click at [686, 420] on span "Run" at bounding box center [685, 417] width 56 height 14
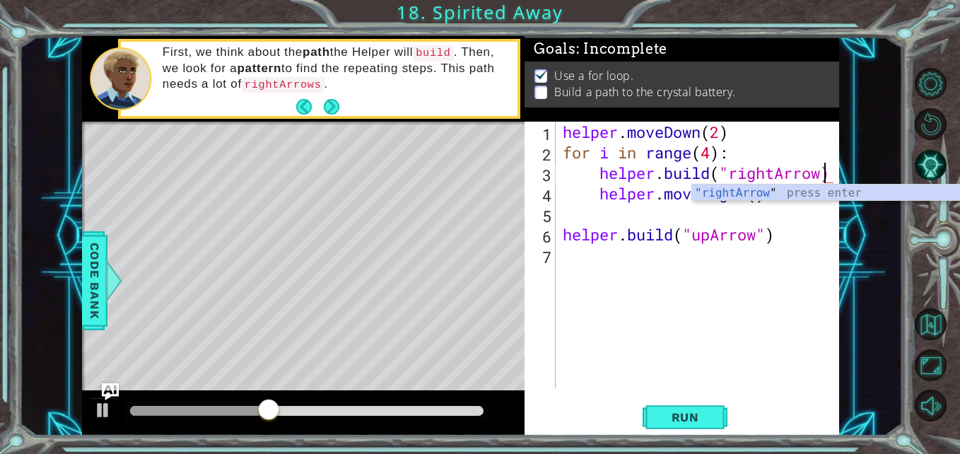
scroll to position [0, 12]
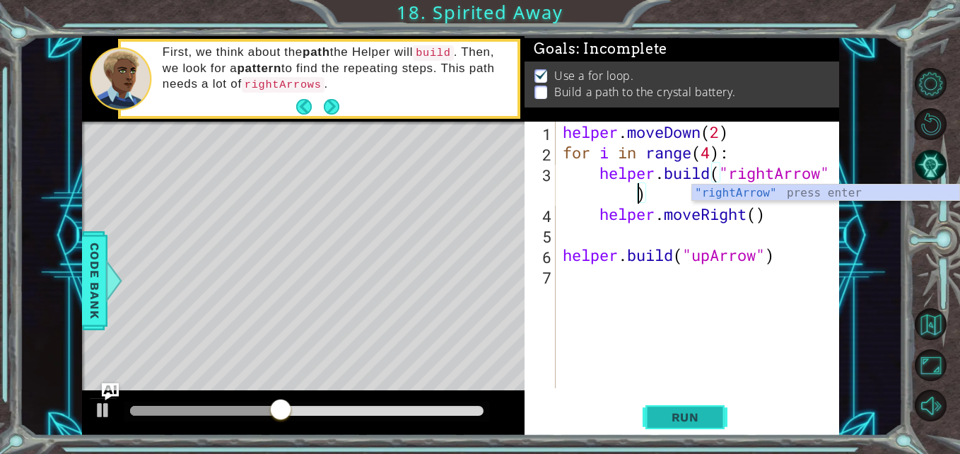
type textarea "[DOMAIN_NAME]("rightArrow")"
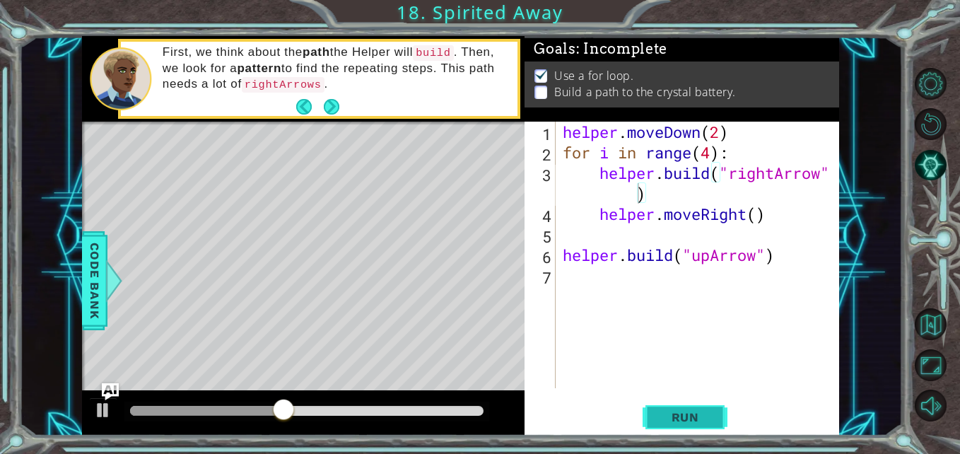
click at [686, 408] on button "Run" at bounding box center [684, 416] width 85 height 31
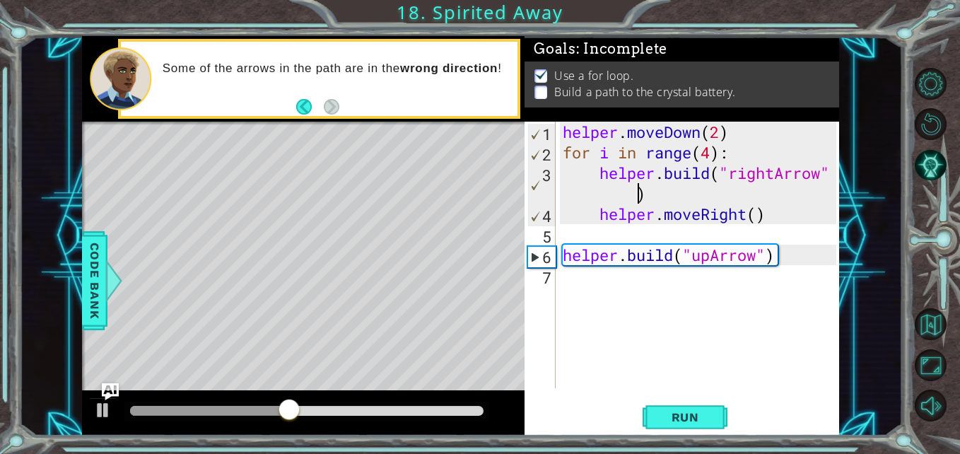
click at [575, 281] on div "helper . moveDown ( 2 ) for i in range ( 4 ) : helper . build ( "rightArrow" ) …" at bounding box center [701, 275] width 283 height 307
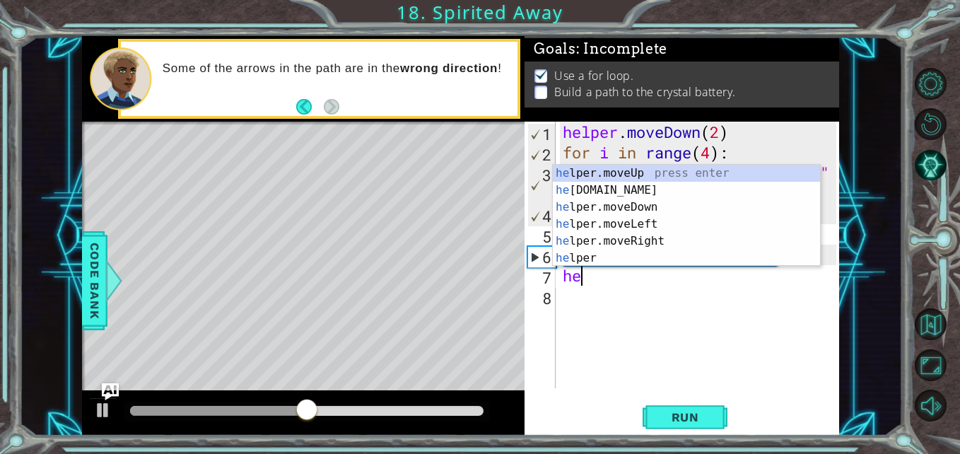
scroll to position [0, 1]
click at [617, 172] on div "he lpe r .moveUp press enter he lpe r .build press enter he lpe r .moveDown pre…" at bounding box center [686, 233] width 267 height 136
type textarea "helper.moveUp(1)"
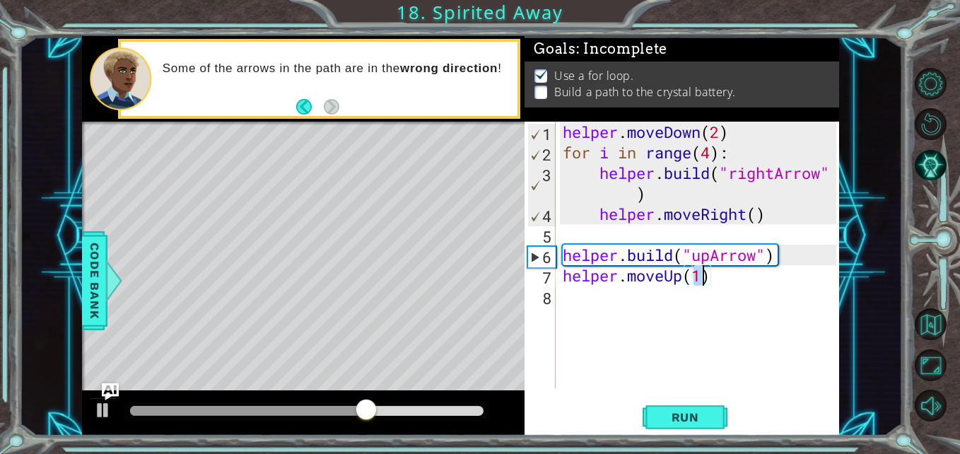
click at [582, 295] on div "helper . moveDown ( 2 ) for i in range ( 4 ) : helper . build ( "rightArrow" ) …" at bounding box center [701, 275] width 283 height 307
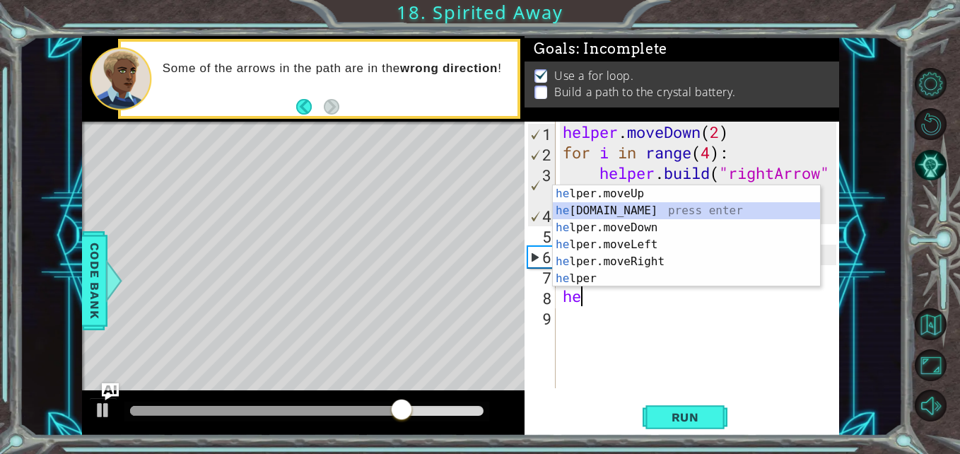
click at [622, 211] on div "he lper.moveUp press enter he [DOMAIN_NAME] press enter he lper.moveDown press …" at bounding box center [686, 253] width 267 height 136
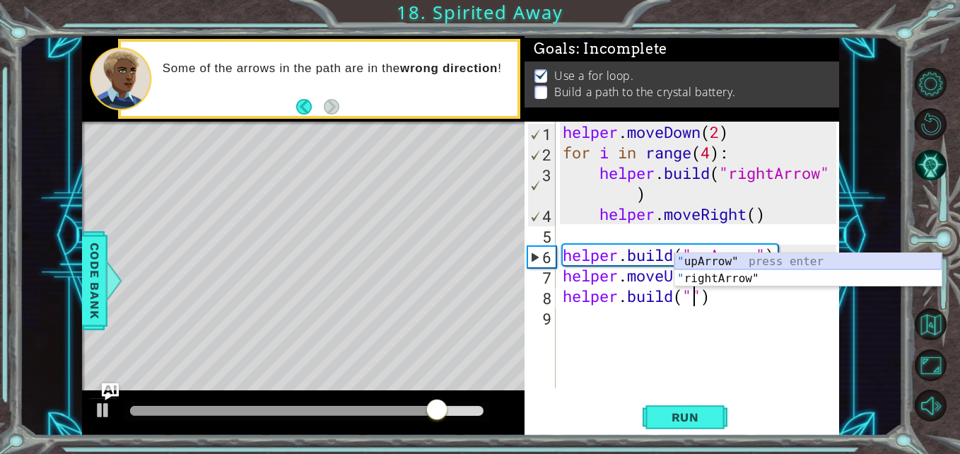
click at [728, 262] on div "" upArrow" press enter " rightArrow" press enter" at bounding box center [807, 287] width 267 height 68
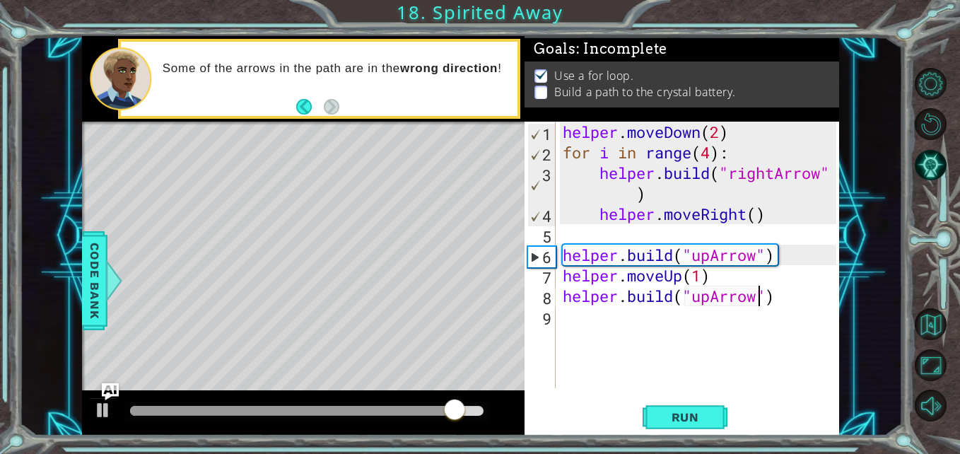
type textarea "[DOMAIN_NAME]("upArrow")"
click at [662, 437] on div "1 ההההההההההההההההההההההההההההההההההההההההההההההההההההההההההההההההההההההההההההה…" at bounding box center [480, 227] width 960 height 454
click at [696, 421] on span "Run" at bounding box center [685, 417] width 56 height 14
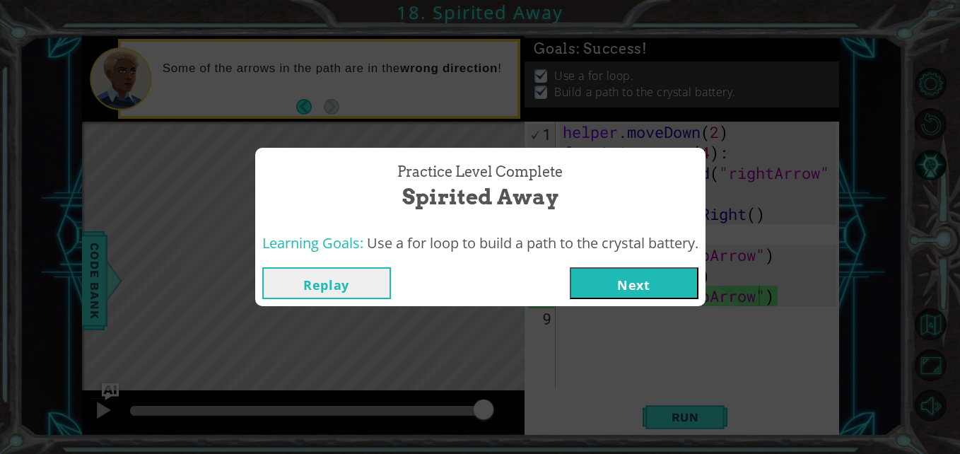
click at [595, 284] on button "Next" at bounding box center [634, 283] width 129 height 32
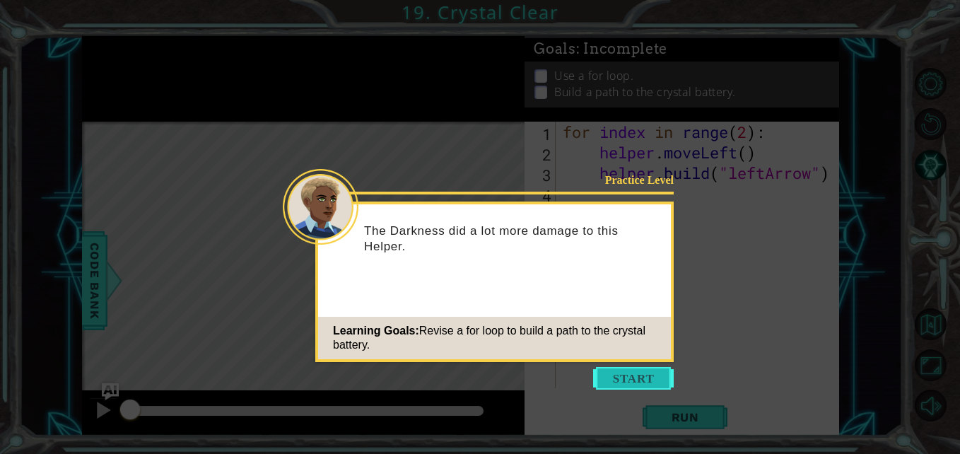
click at [616, 375] on button "Start" at bounding box center [633, 378] width 81 height 23
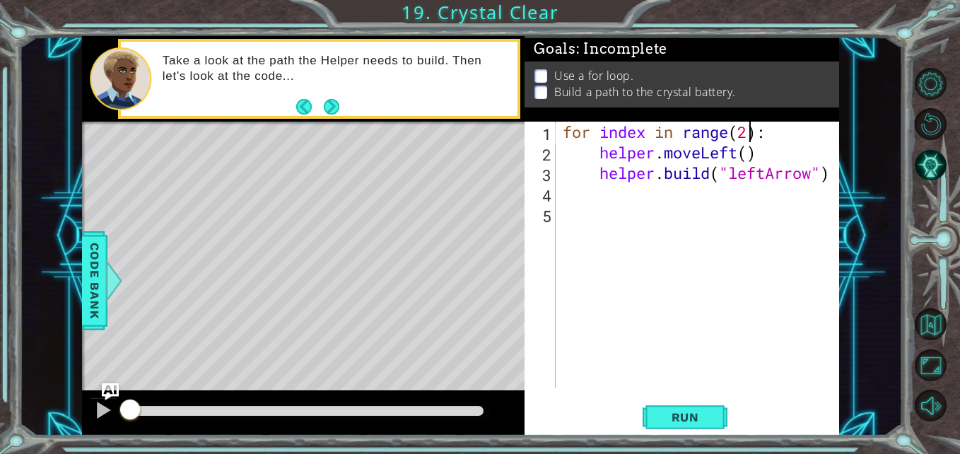
click at [750, 137] on div "for index in range ( 2 ) : helper . moveLeft ( ) helper . build ( "leftArrow" )" at bounding box center [701, 275] width 283 height 307
type textarea "for index in range(4):"
click at [671, 424] on span "Run" at bounding box center [685, 417] width 56 height 14
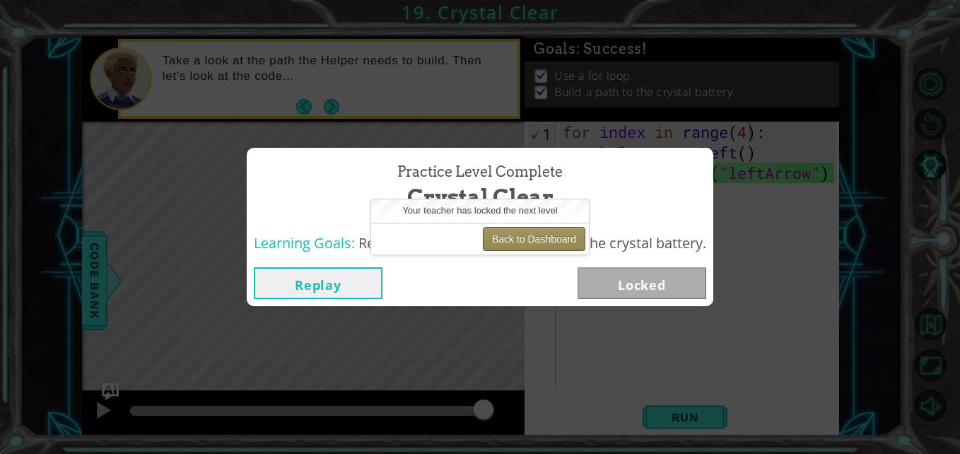
click at [491, 245] on button "Back to Dashboard" at bounding box center [534, 239] width 102 height 24
click at [522, 237] on button "Back to Dashboard" at bounding box center [534, 239] width 102 height 24
click at [520, 236] on button "Back to Dashboard" at bounding box center [534, 239] width 102 height 24
click at [518, 239] on button "Back to Dashboard" at bounding box center [534, 239] width 102 height 24
click at [519, 237] on button "Back to Dashboard" at bounding box center [534, 239] width 102 height 24
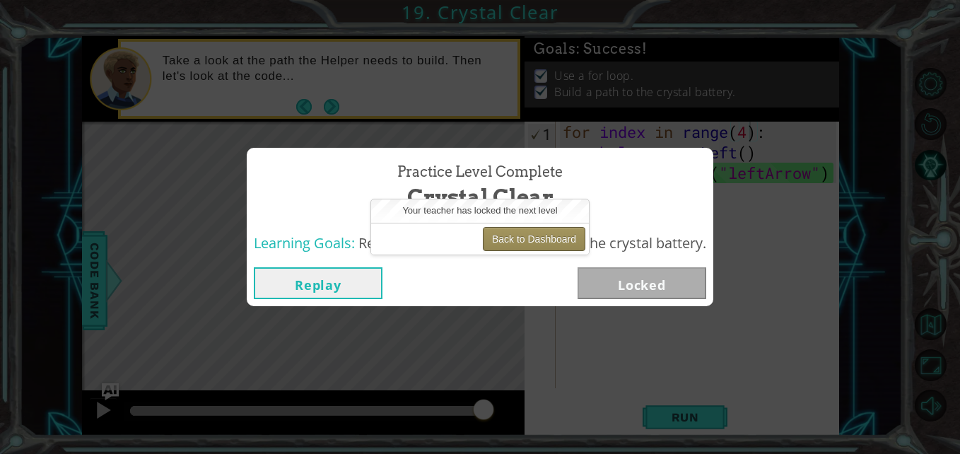
click at [554, 242] on button "Back to Dashboard" at bounding box center [534, 239] width 102 height 24
click at [554, 244] on button "Back to Dashboard" at bounding box center [534, 239] width 102 height 24
click at [349, 291] on button "Replay" at bounding box center [318, 283] width 129 height 32
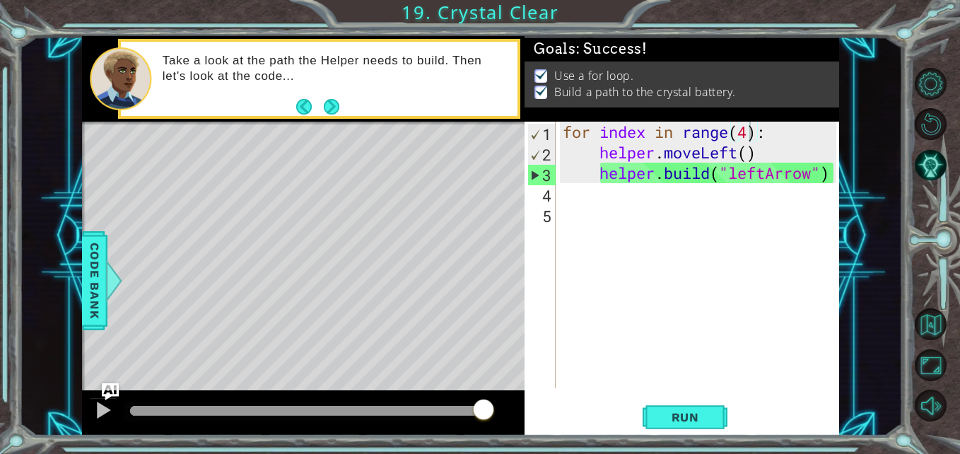
click at [443, 8] on div "1 ההההההההההההההההההההההההההההההההההההההההההההההההההההההההההההההההההההההההההההה…" at bounding box center [480, 227] width 960 height 454
click at [934, 332] on button "Back to Map" at bounding box center [931, 324] width 32 height 32
